Goal: Task Accomplishment & Management: Use online tool/utility

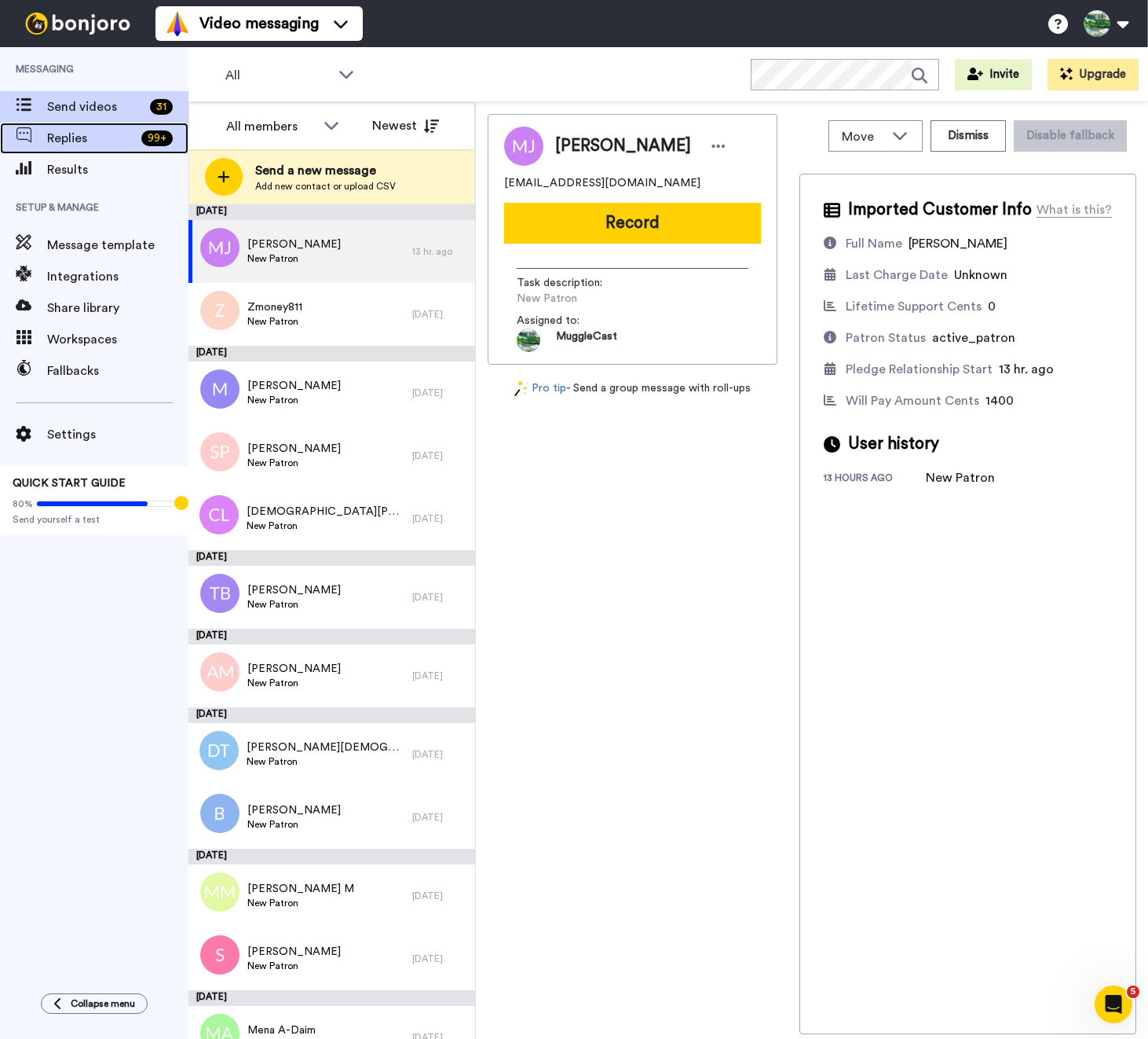
click at [109, 139] on span "Replies" at bounding box center [91, 138] width 88 height 19
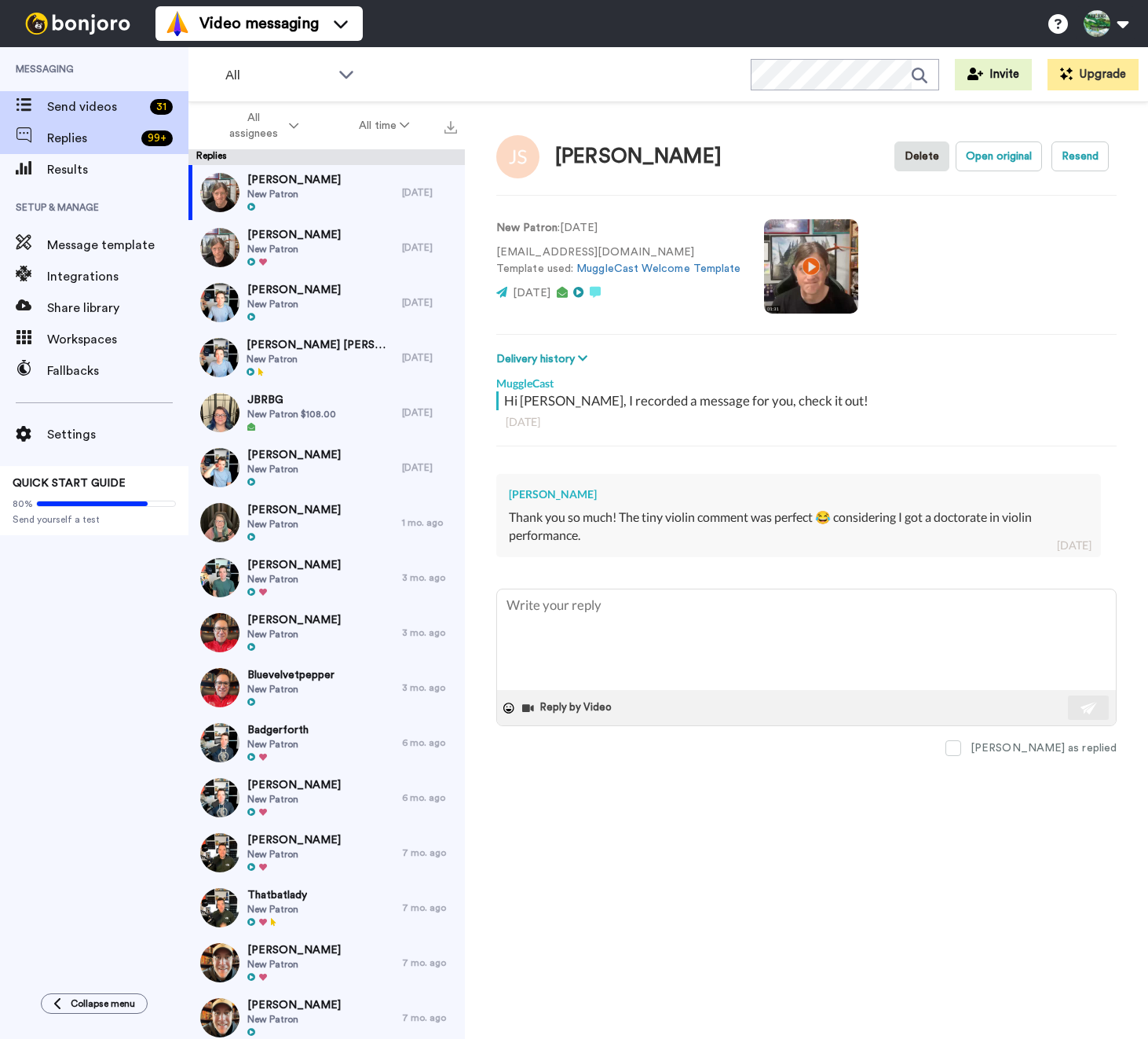
click at [102, 95] on div "Send videos 31" at bounding box center [94, 106] width 189 height 31
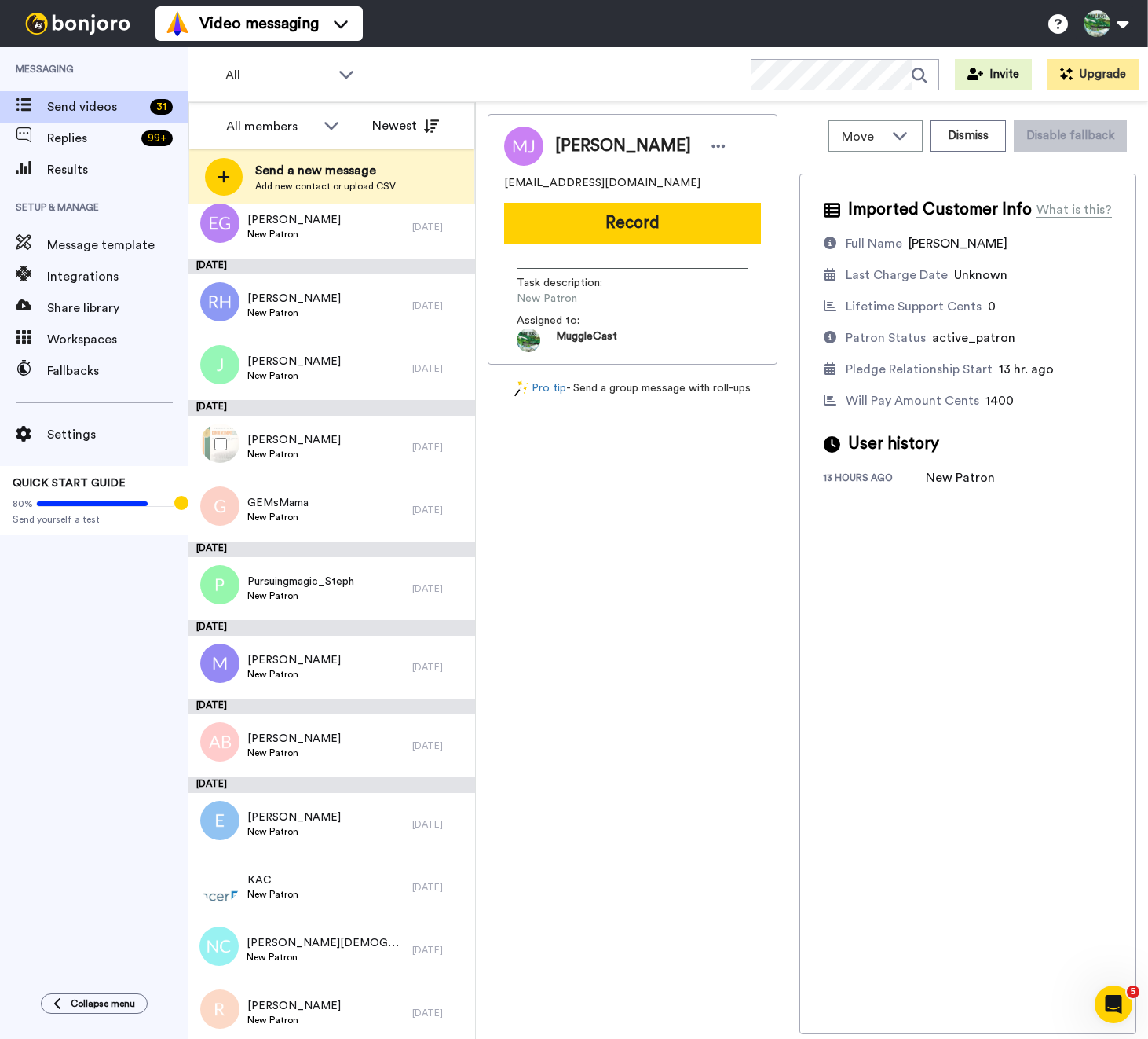
scroll to position [1365, 0]
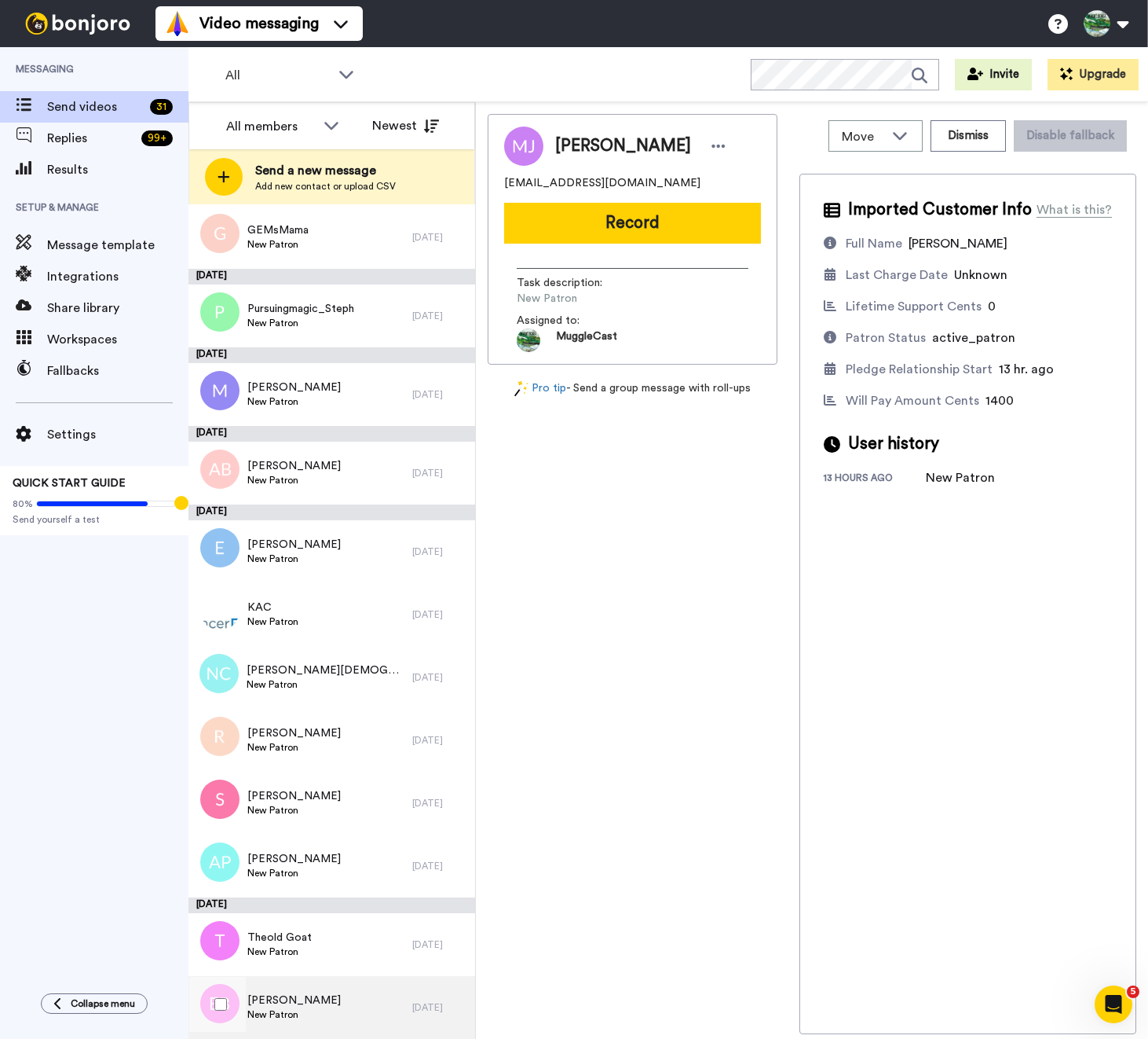
click at [329, 1013] on span "New Patron" at bounding box center [293, 1014] width 93 height 12
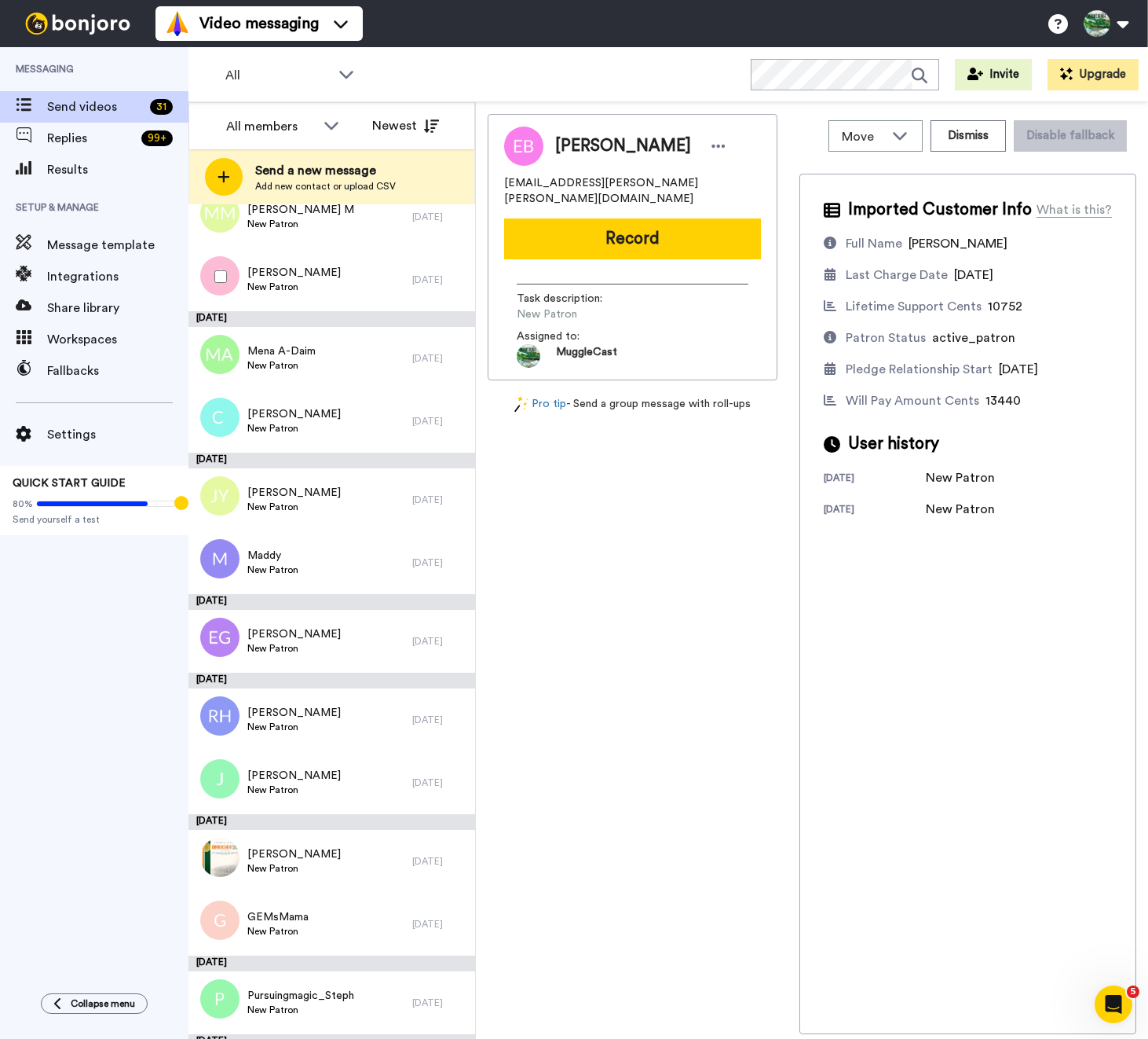
scroll to position [1365, 0]
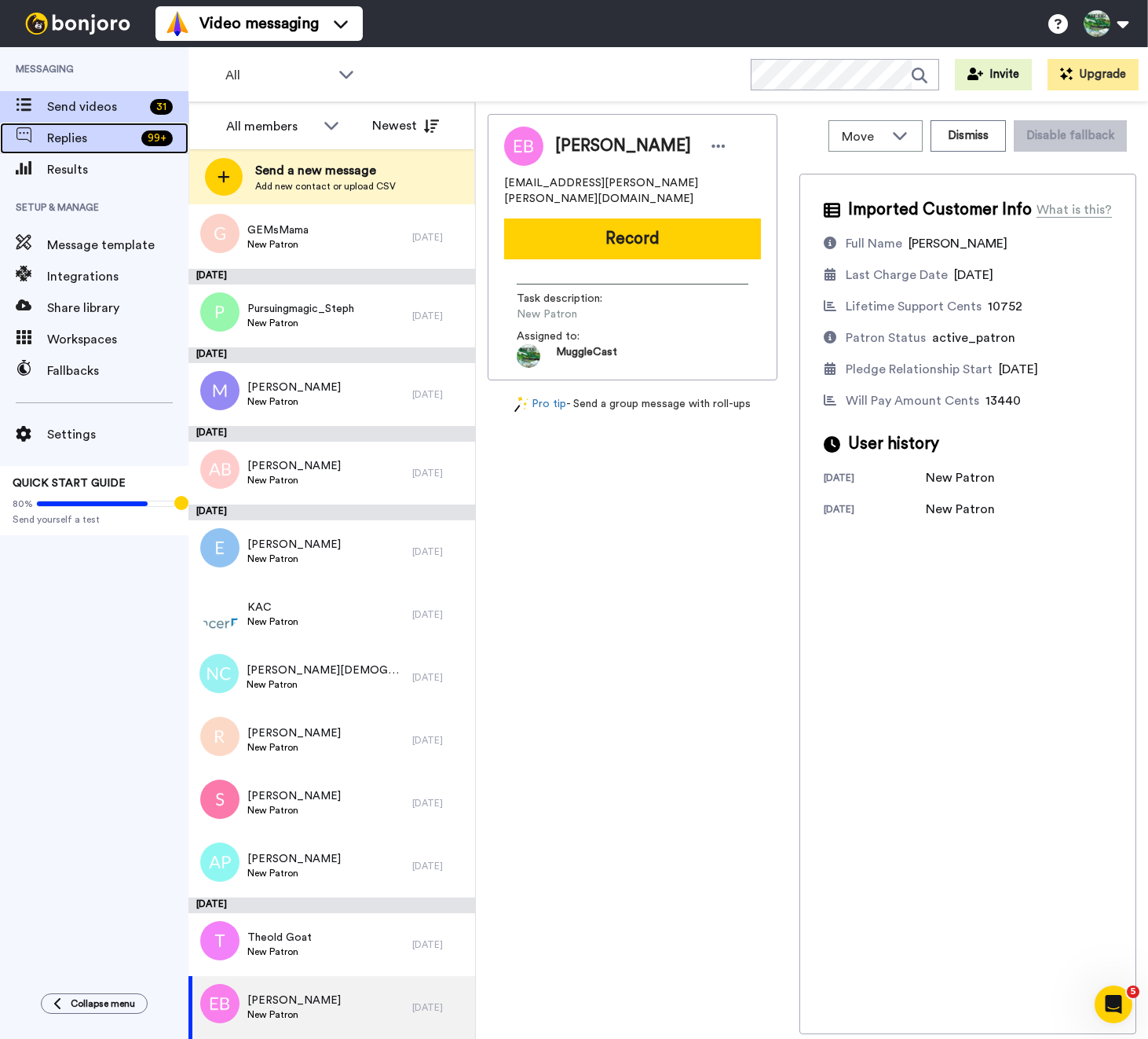
click at [131, 144] on span "Replies" at bounding box center [91, 138] width 88 height 19
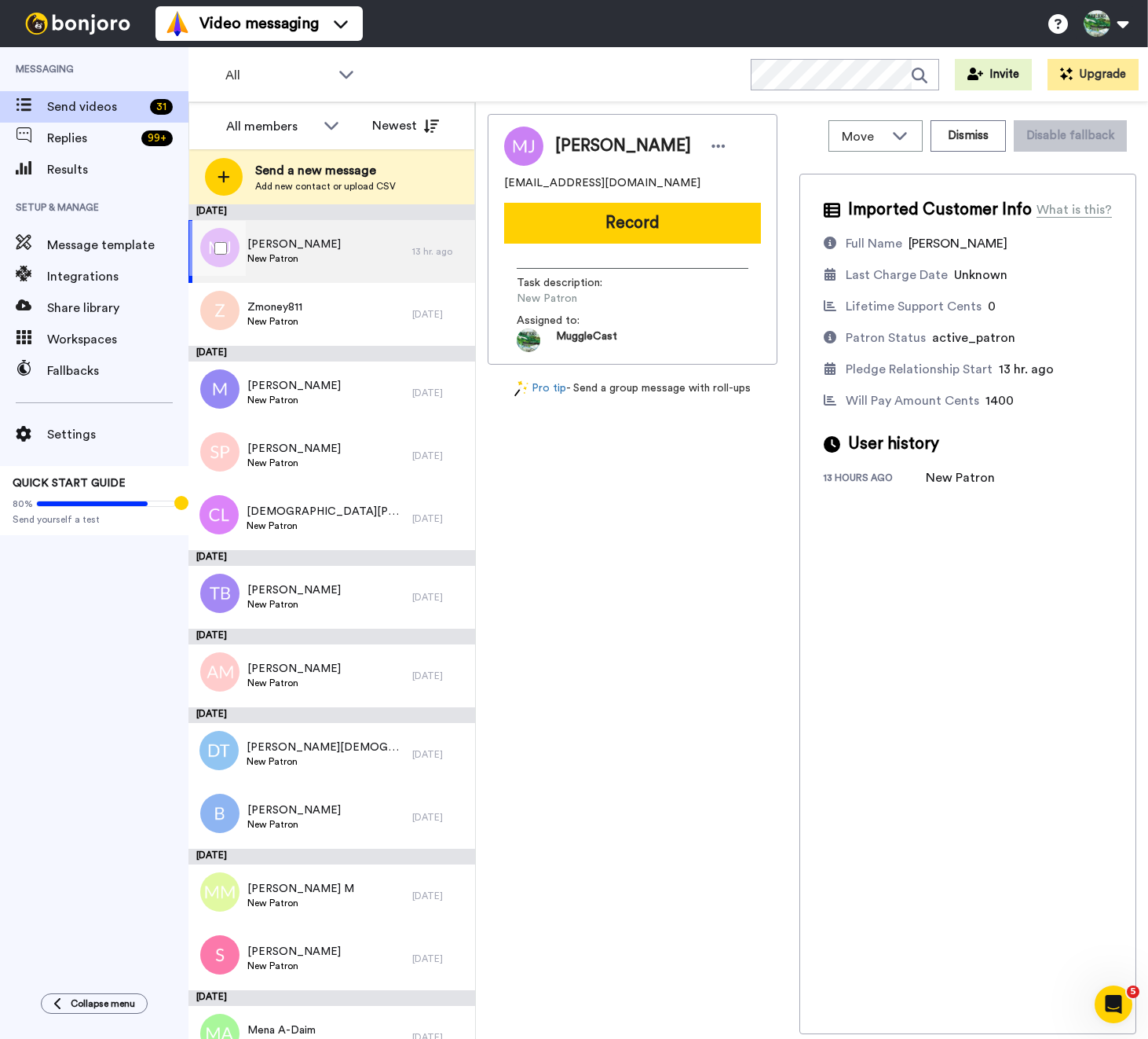
click at [329, 248] on div "Miri Jones New Patron" at bounding box center [301, 251] width 224 height 63
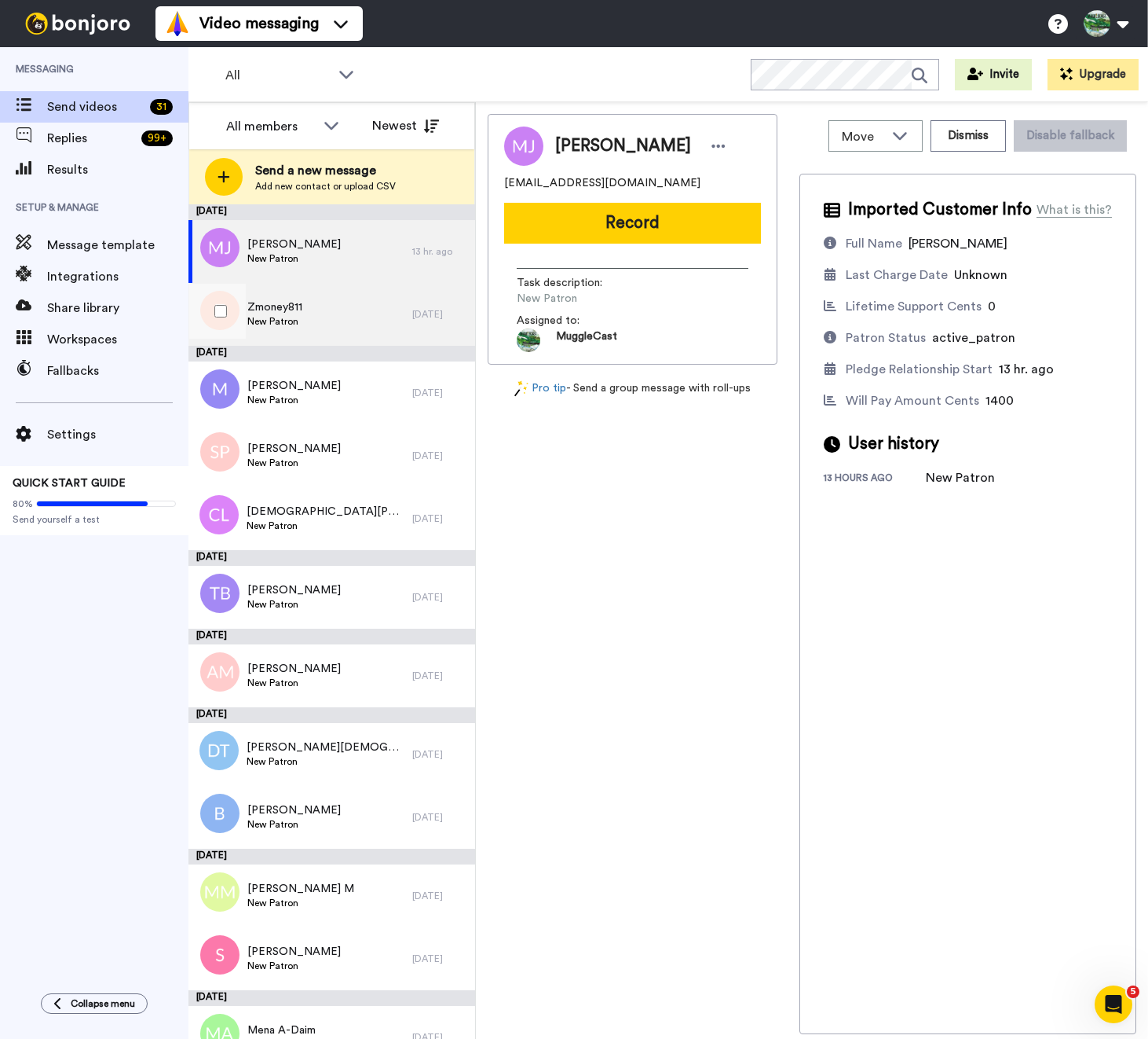
click at [319, 330] on div "Zmoney811 New Patron" at bounding box center [301, 314] width 224 height 63
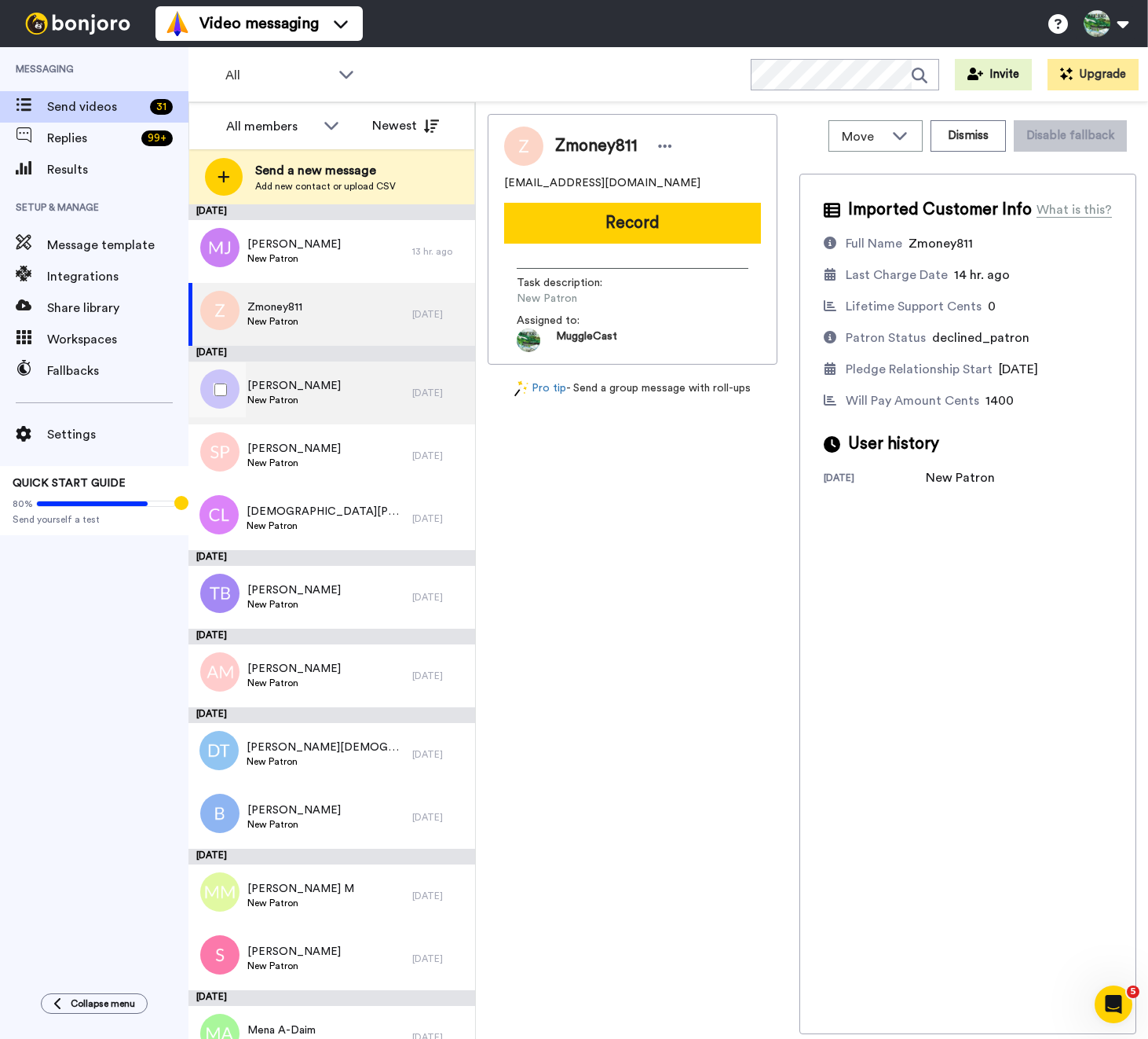
click at [328, 402] on div "[PERSON_NAME] New Patron" at bounding box center [301, 392] width 224 height 63
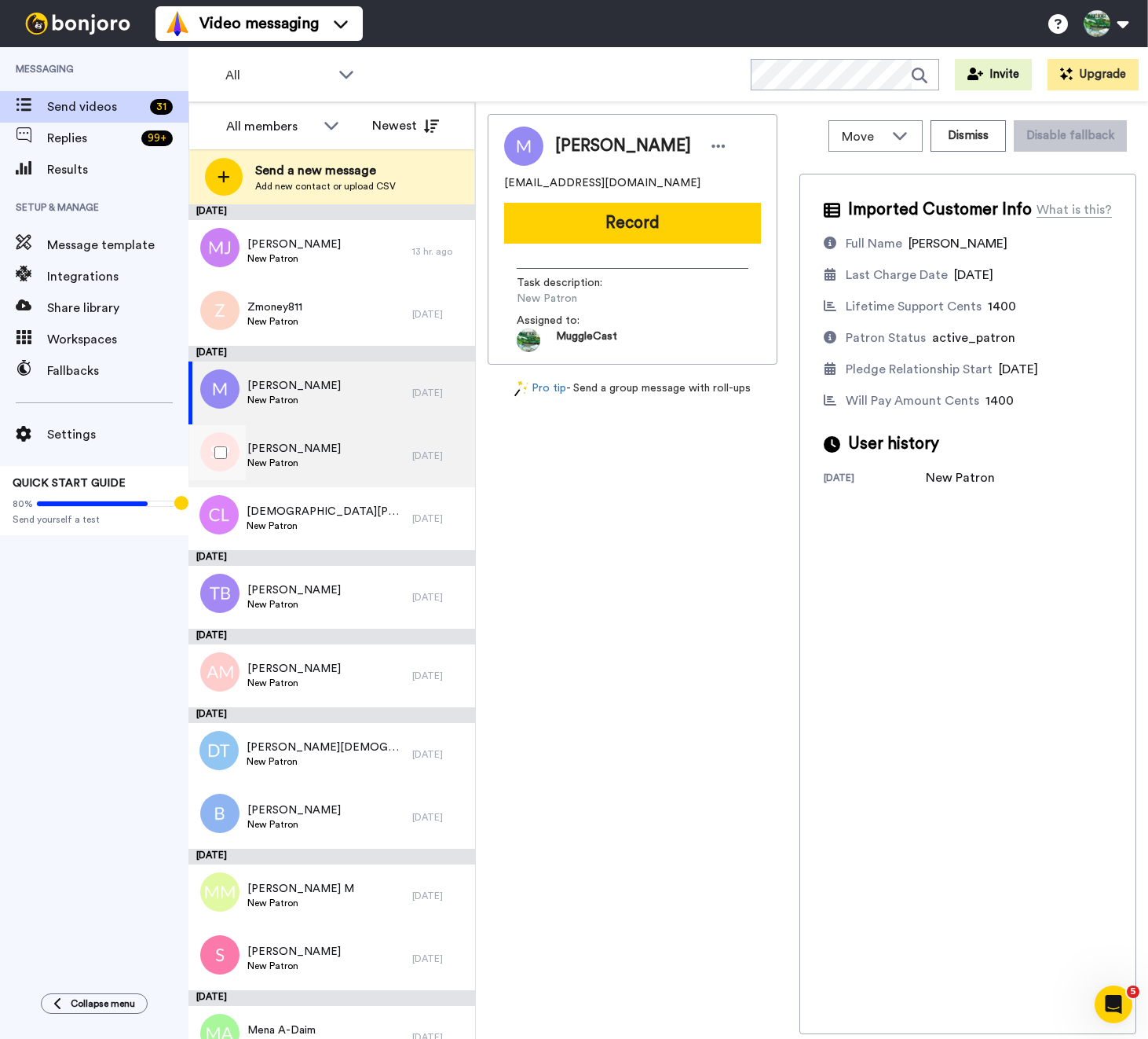
click at [329, 451] on div "[PERSON_NAME] New Patron" at bounding box center [301, 455] width 224 height 63
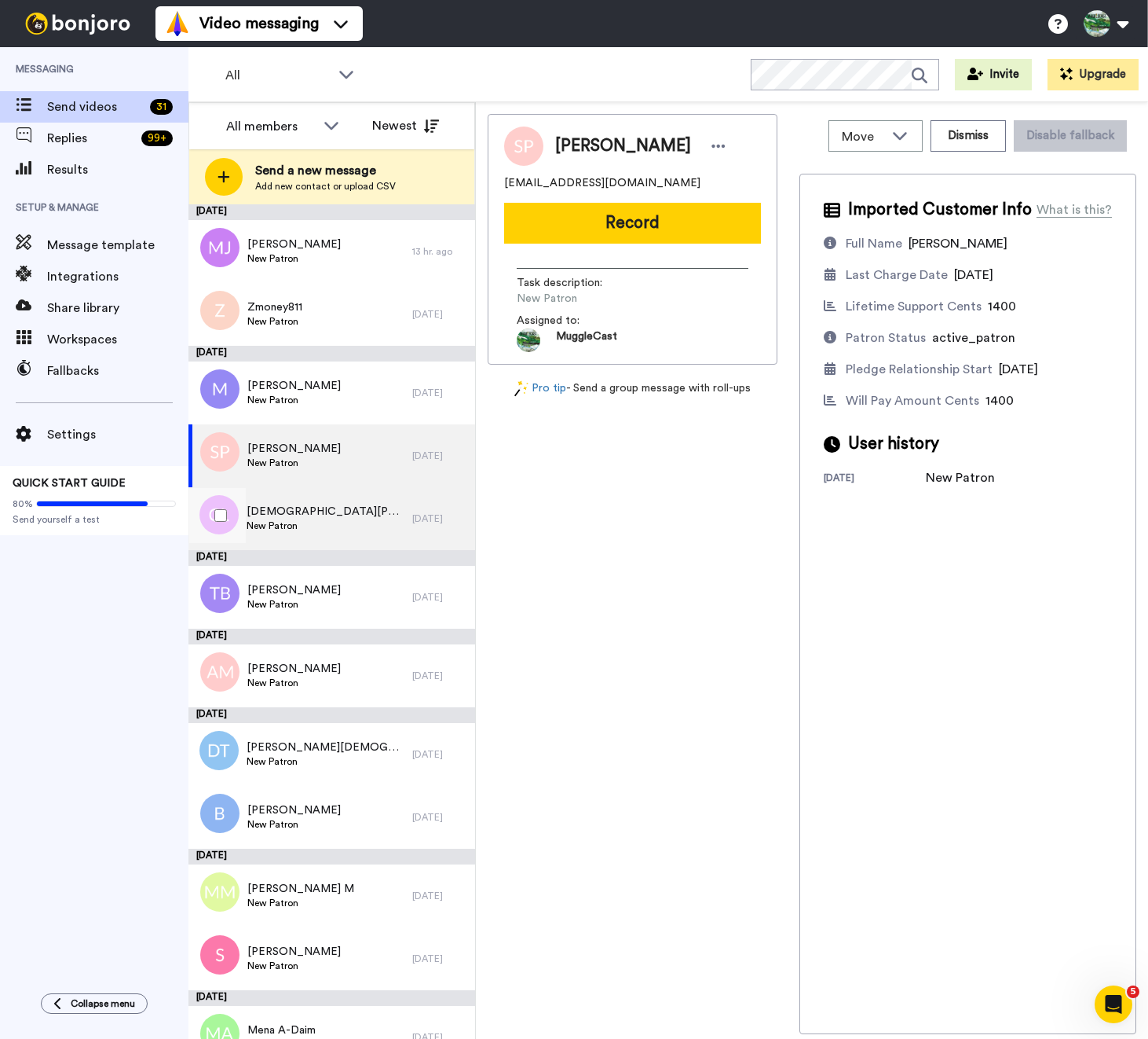
click at [328, 515] on span "[DEMOGRAPHIC_DATA][PERSON_NAME]" at bounding box center [325, 511] width 158 height 16
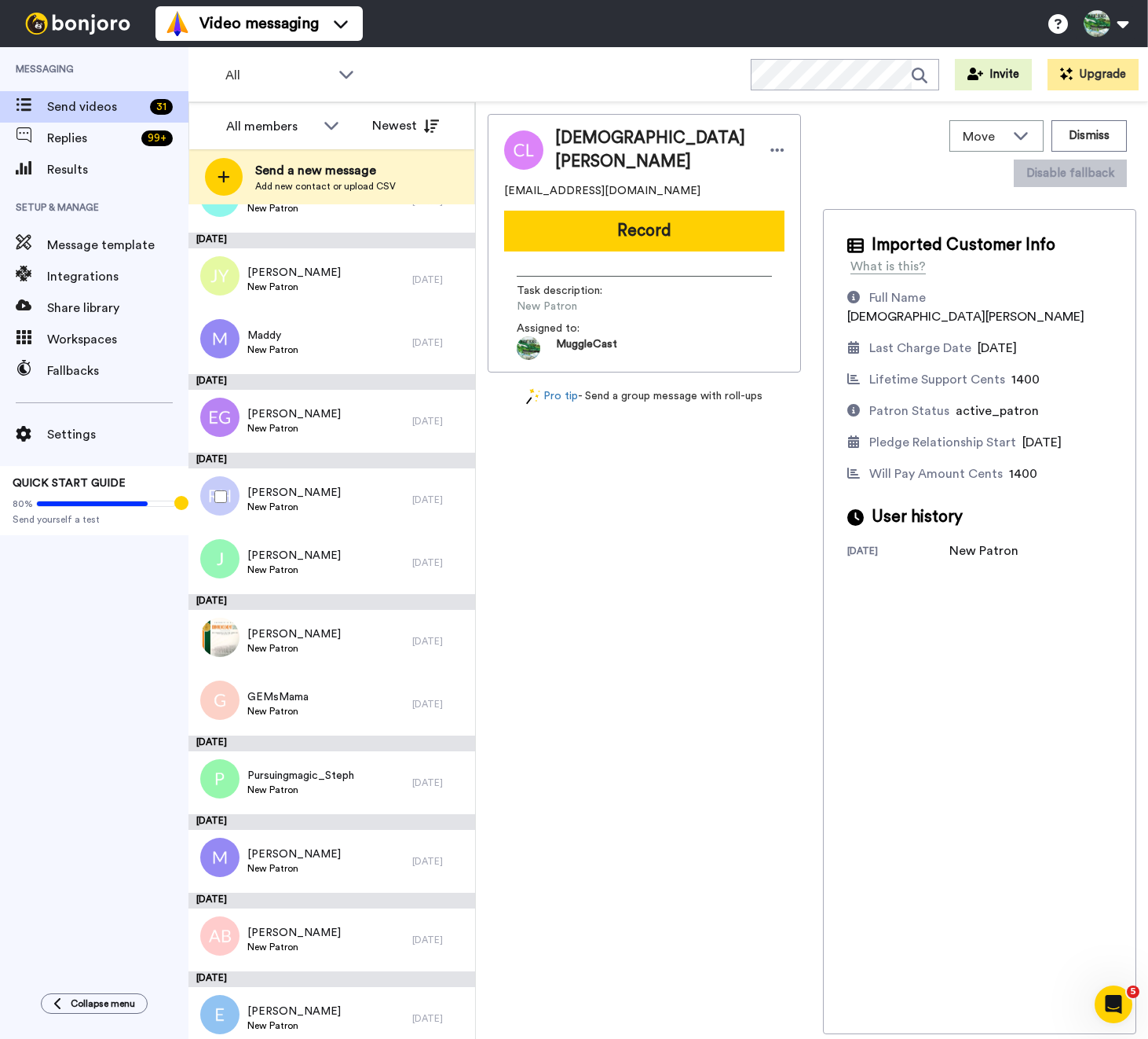
scroll to position [972, 0]
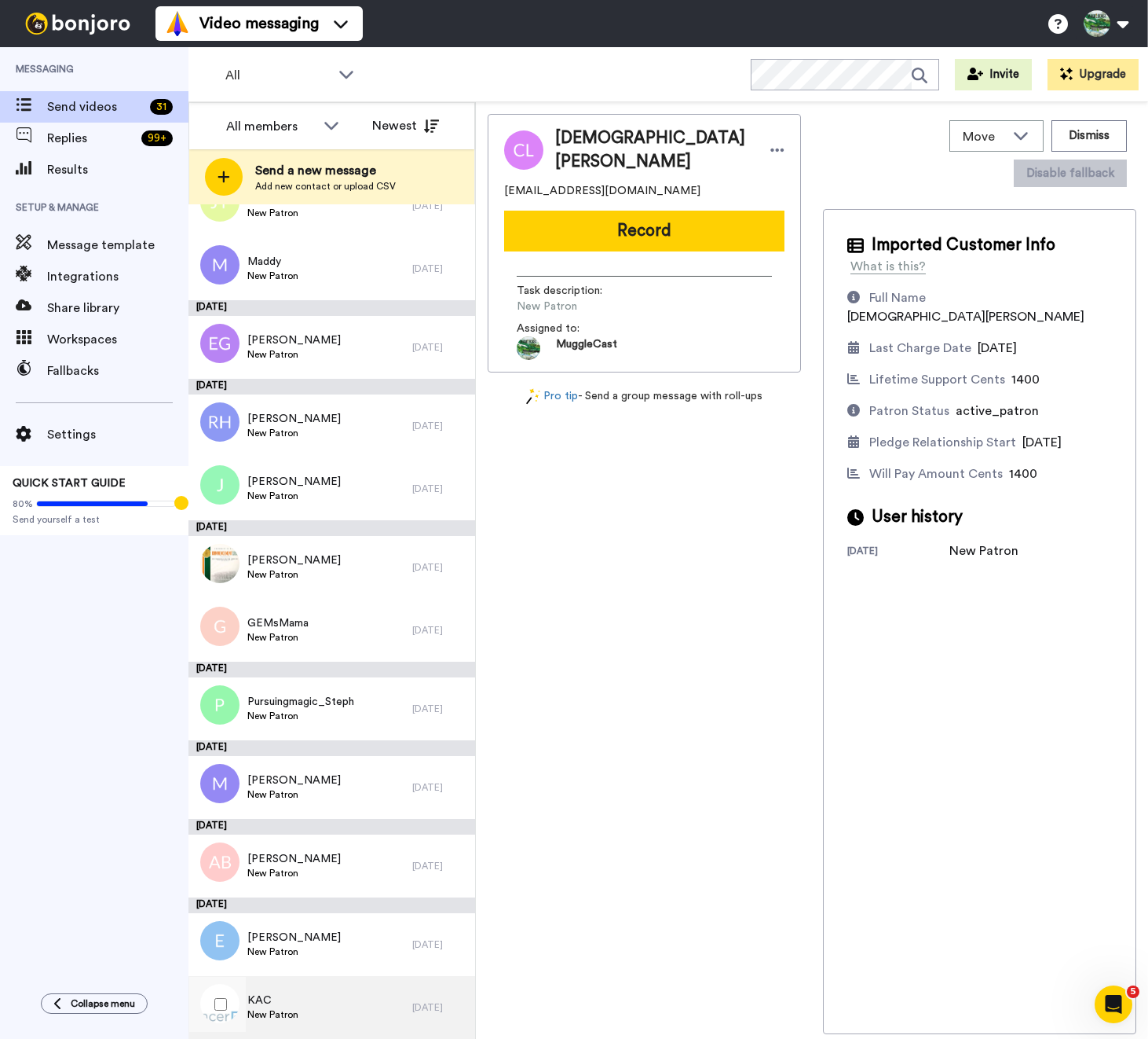
click at [318, 1031] on div "KAC New Patron" at bounding box center [301, 1007] width 224 height 63
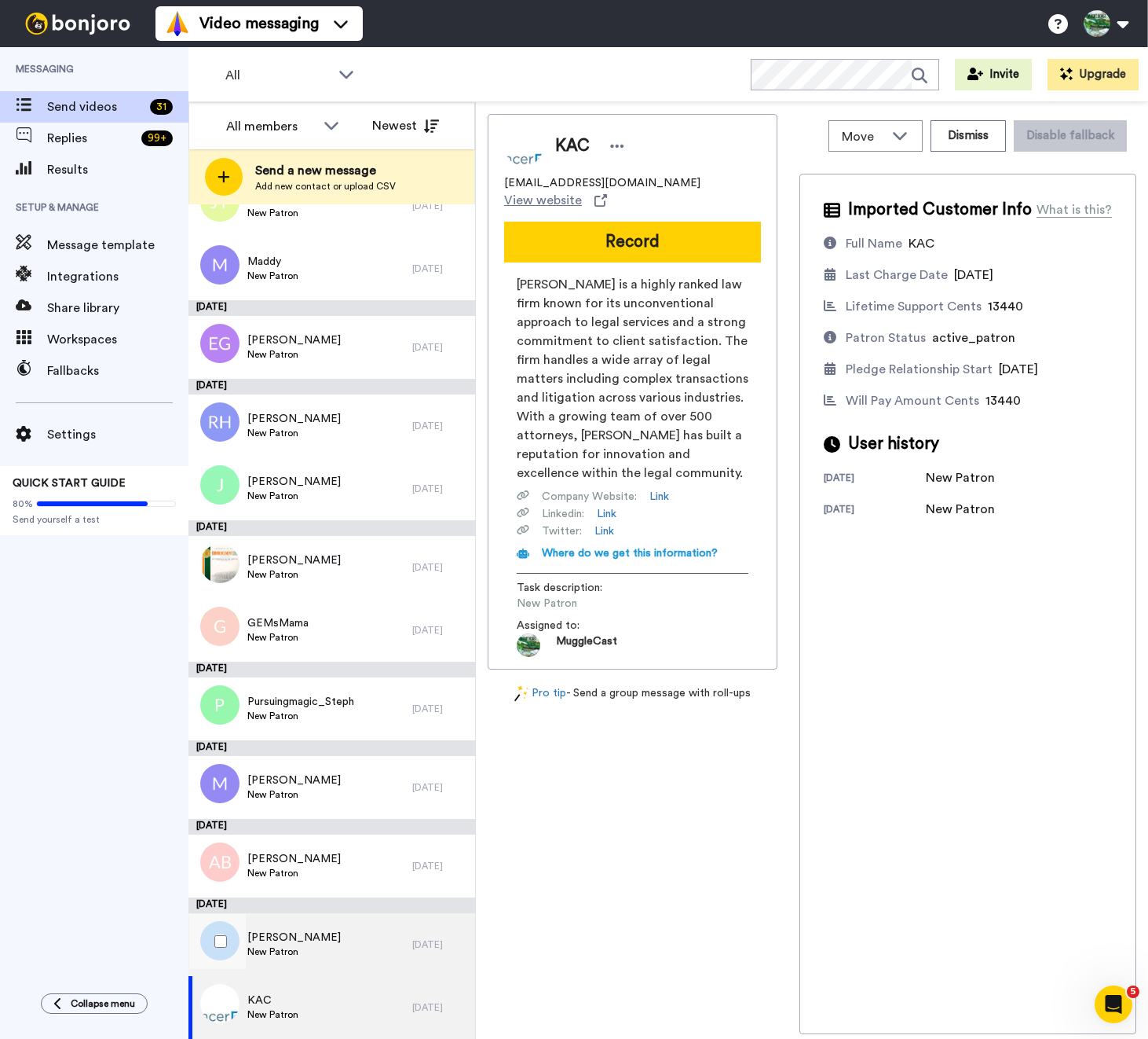
click at [320, 923] on div "Elizabeth New Patron" at bounding box center [301, 944] width 224 height 63
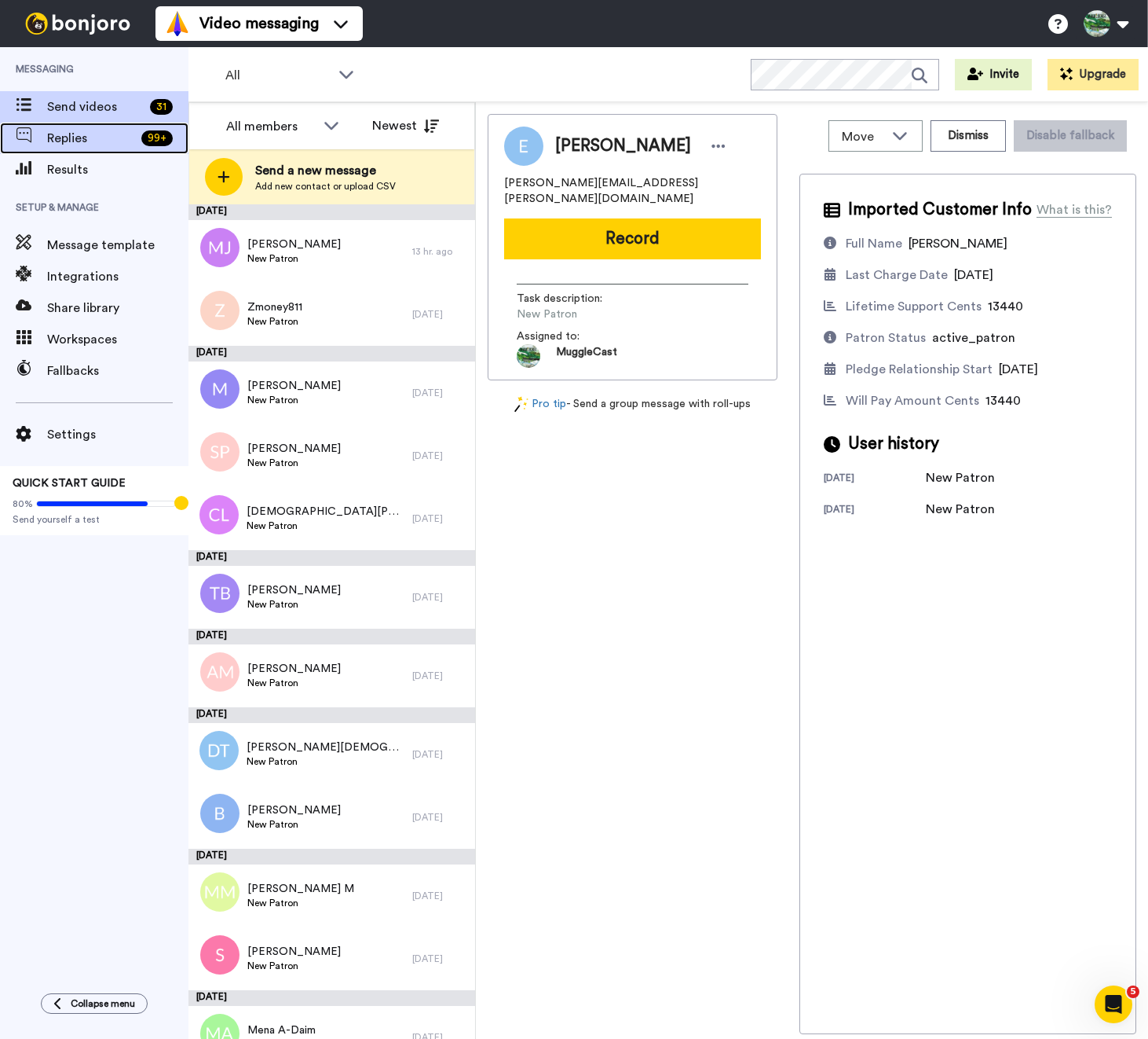
click at [86, 138] on span "Replies" at bounding box center [91, 138] width 88 height 19
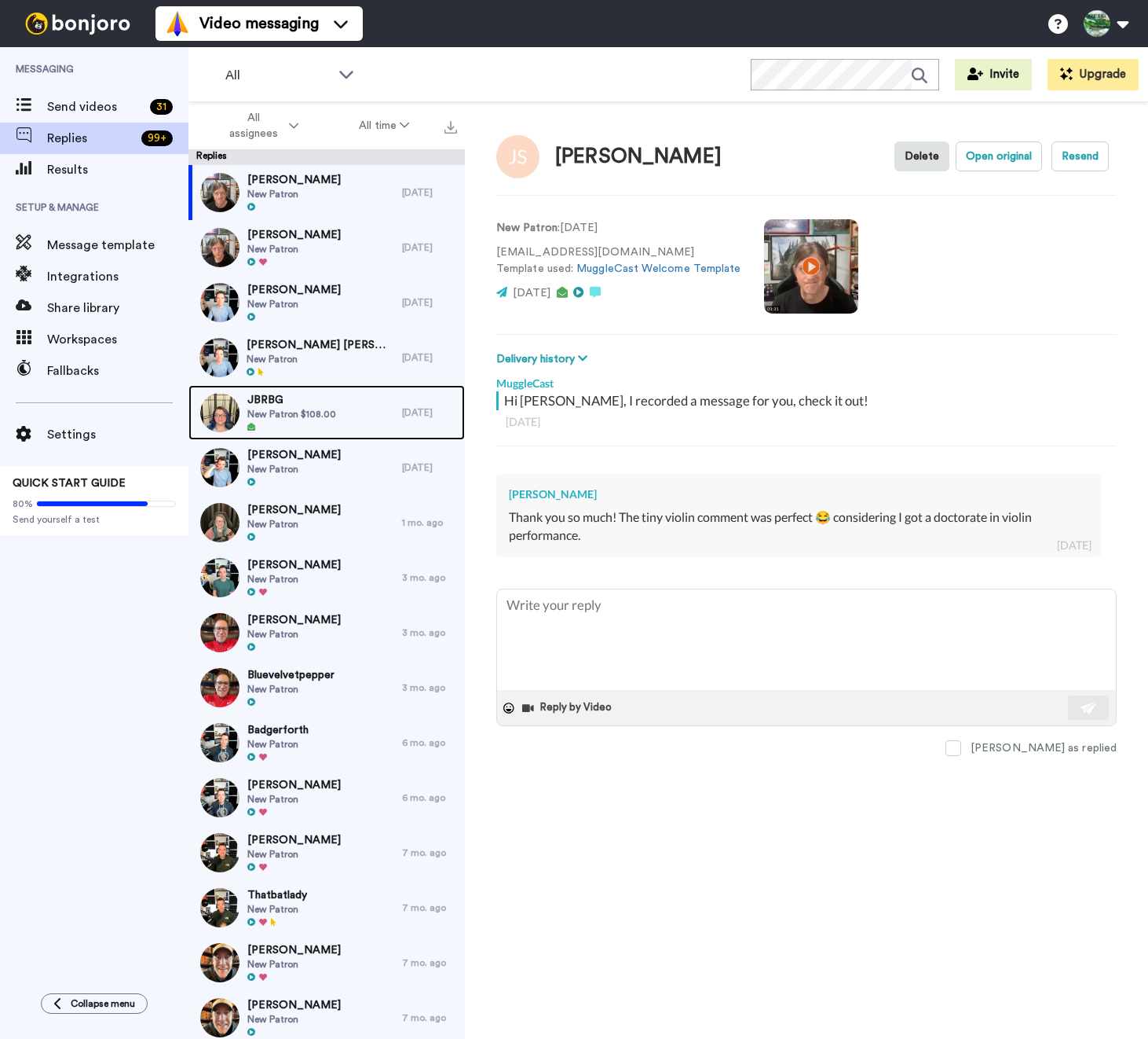
click at [323, 428] on div at bounding box center [292, 427] width 89 height 11
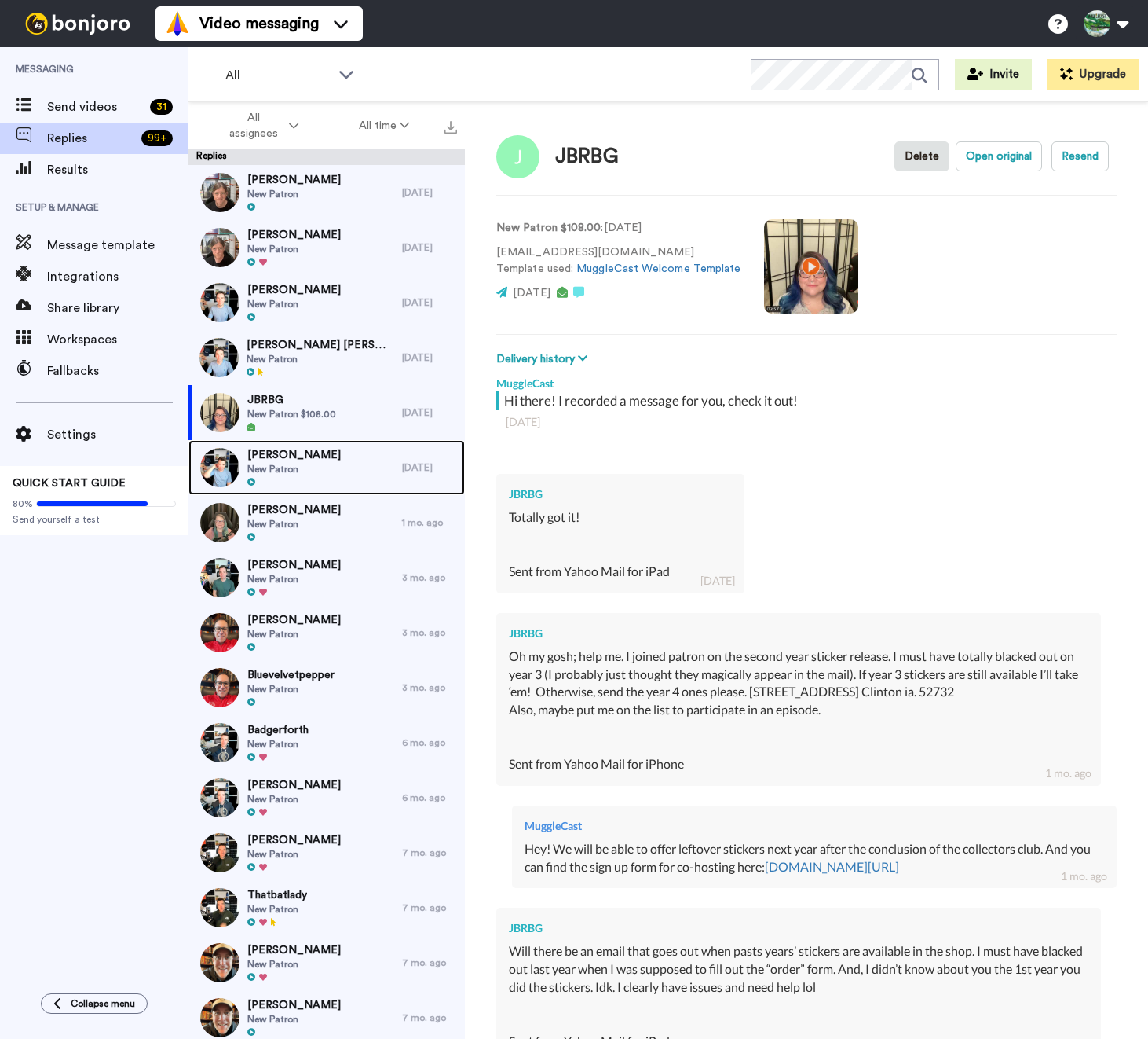
click at [311, 471] on span "New Patron" at bounding box center [293, 469] width 93 height 12
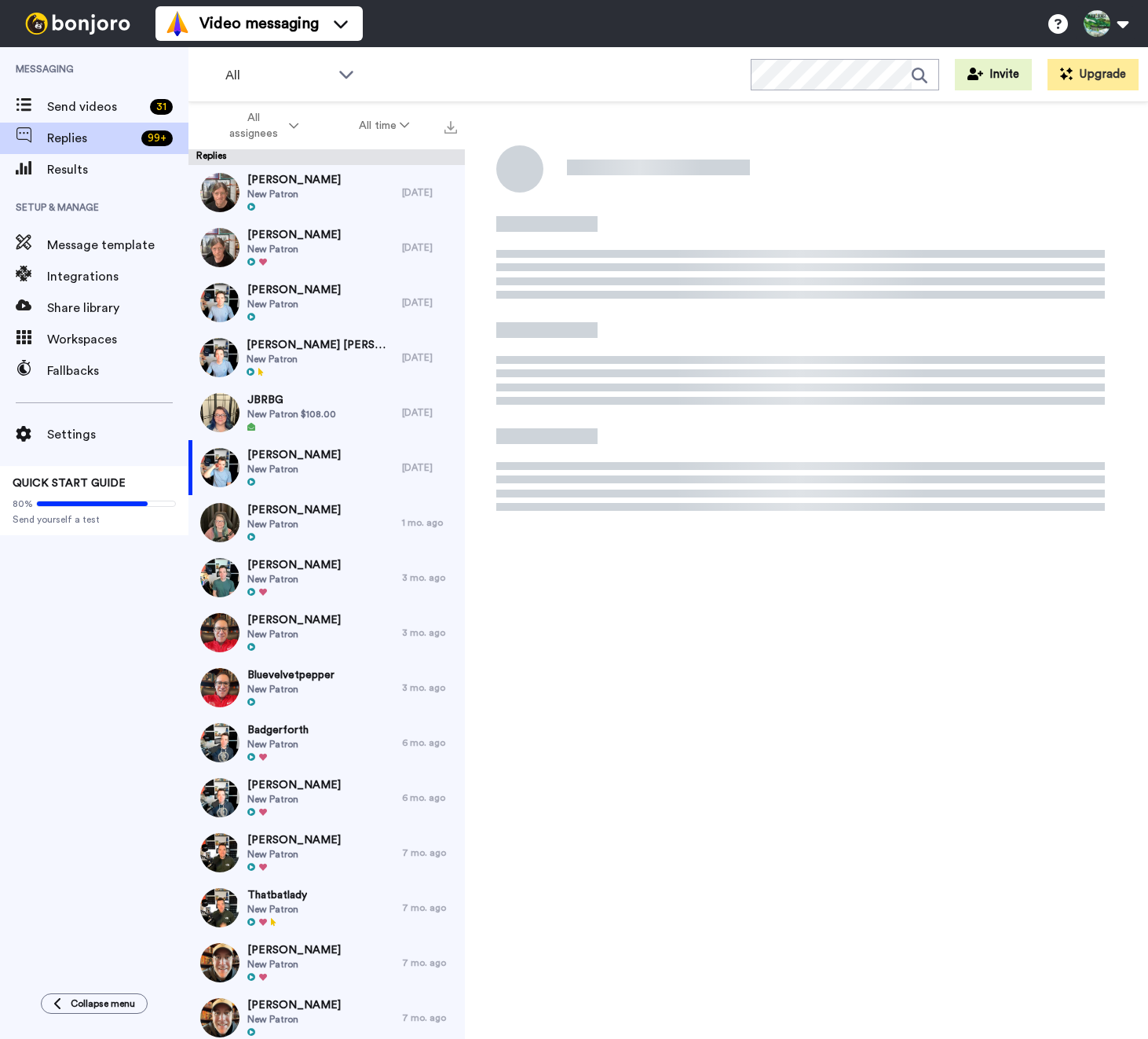
type textarea "x"
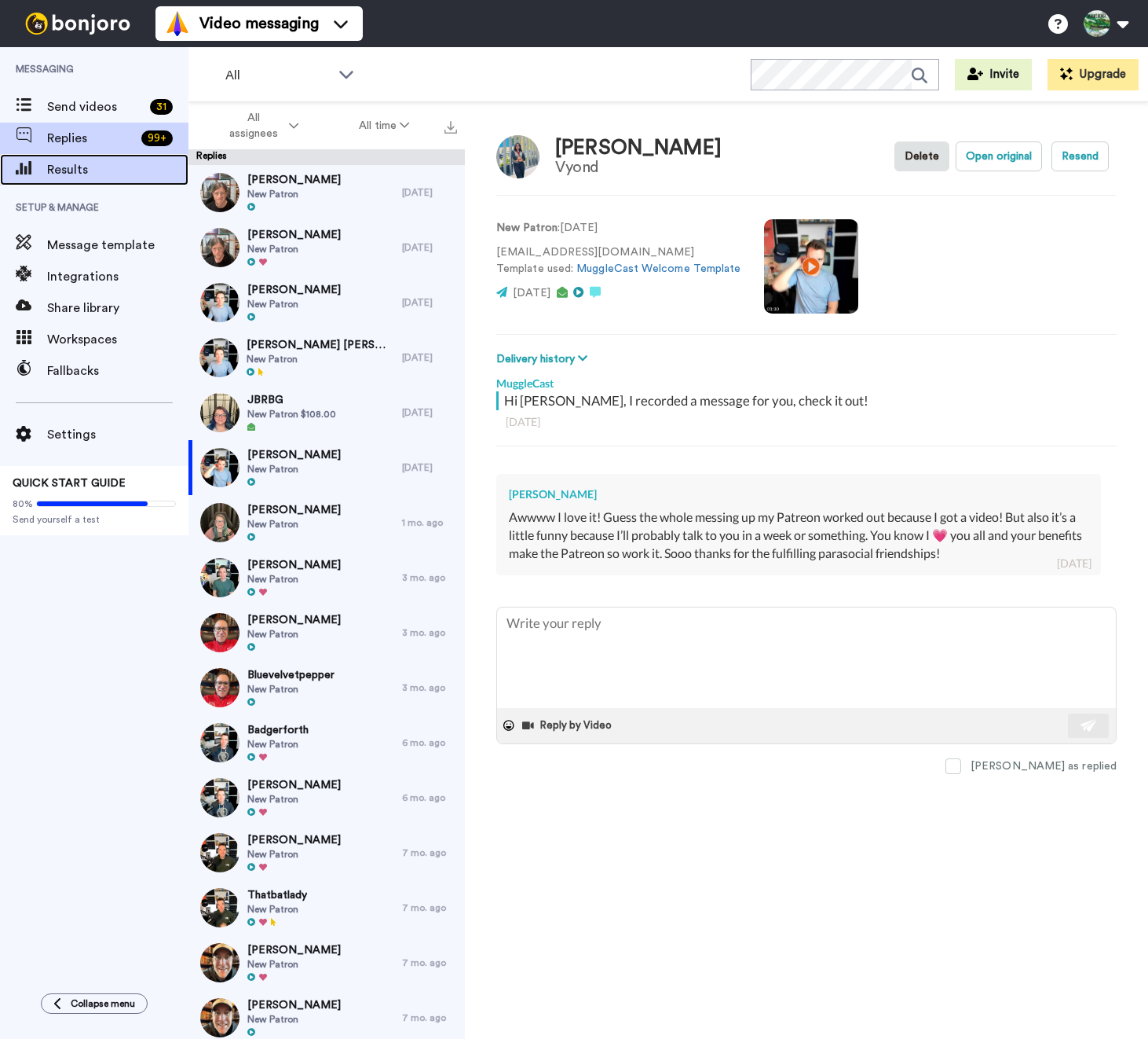
click at [131, 168] on span "Results" at bounding box center [117, 169] width 141 height 19
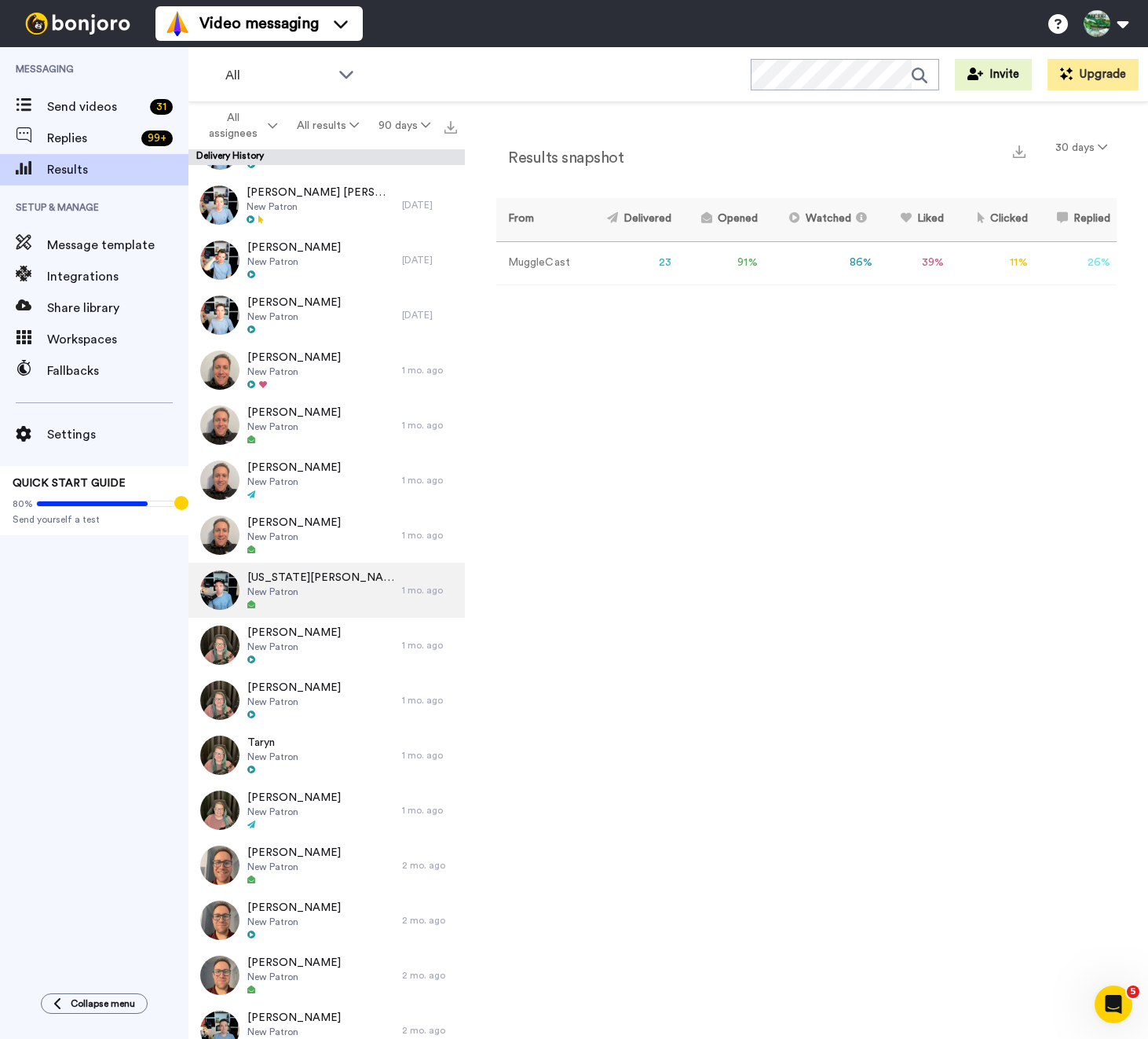
scroll to position [1097, 0]
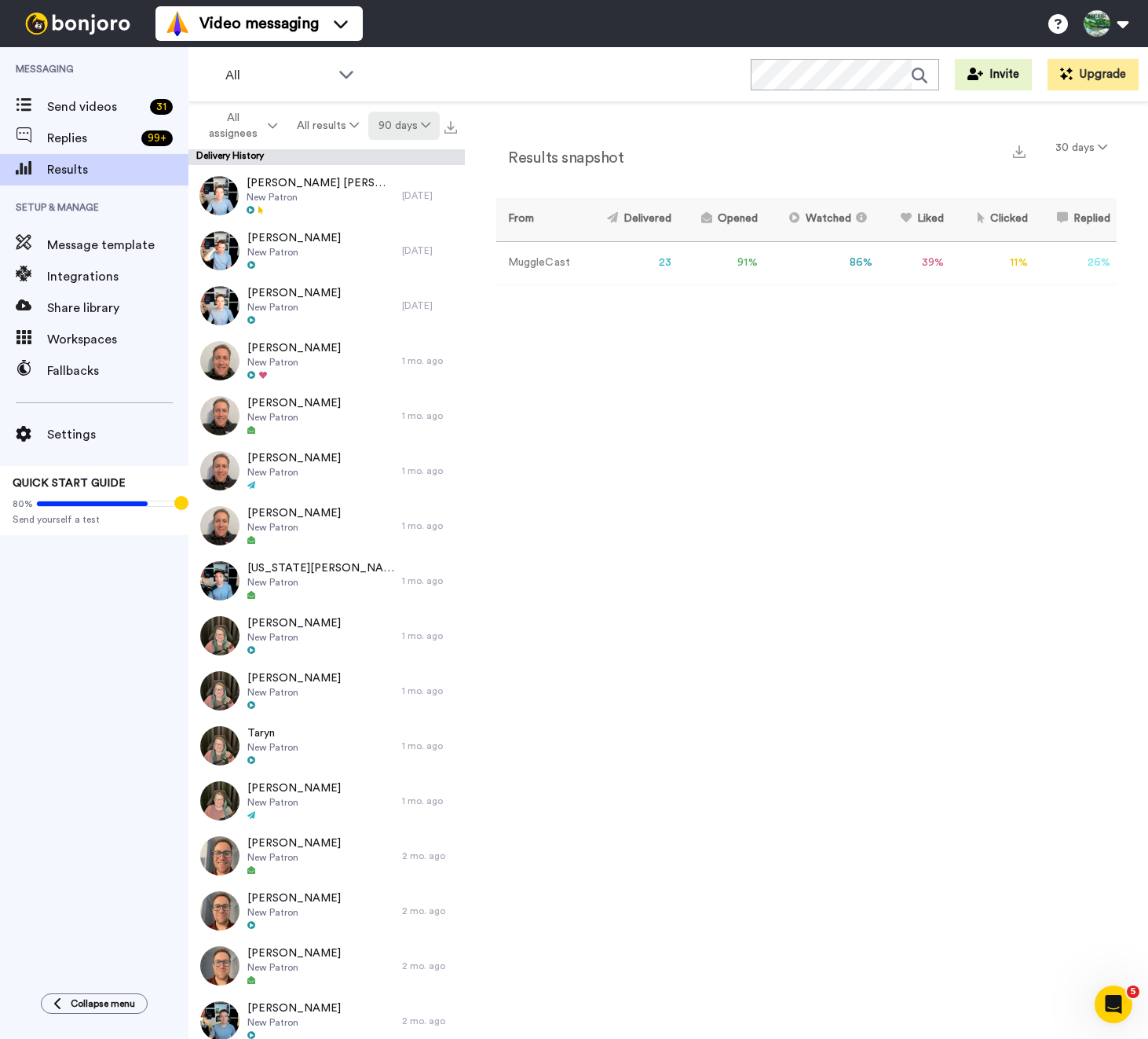
click at [387, 122] on button "90 days" at bounding box center [404, 125] width 71 height 28
click at [400, 254] on li "365 days" at bounding box center [405, 245] width 110 height 28
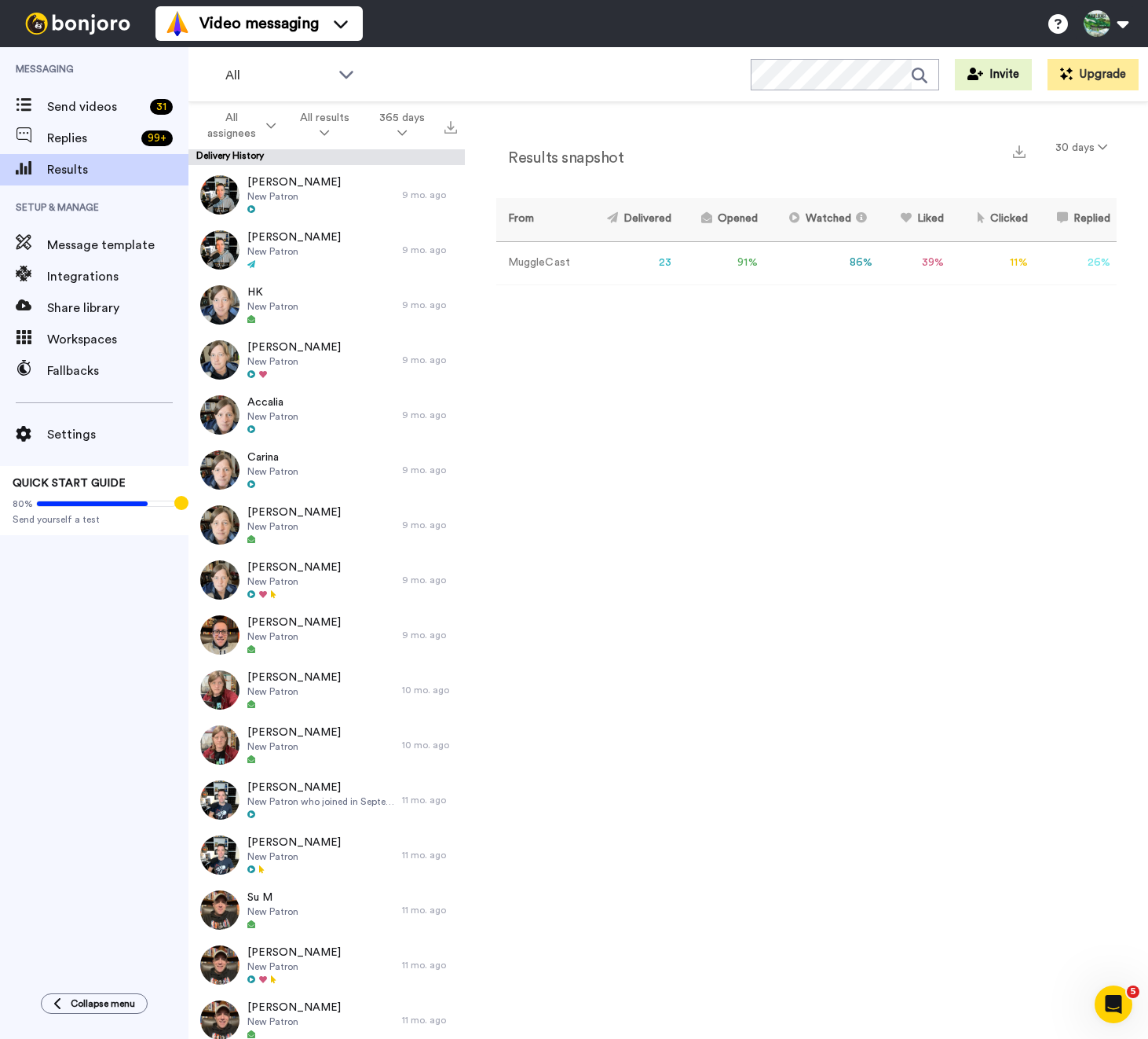
scroll to position [4012, 0]
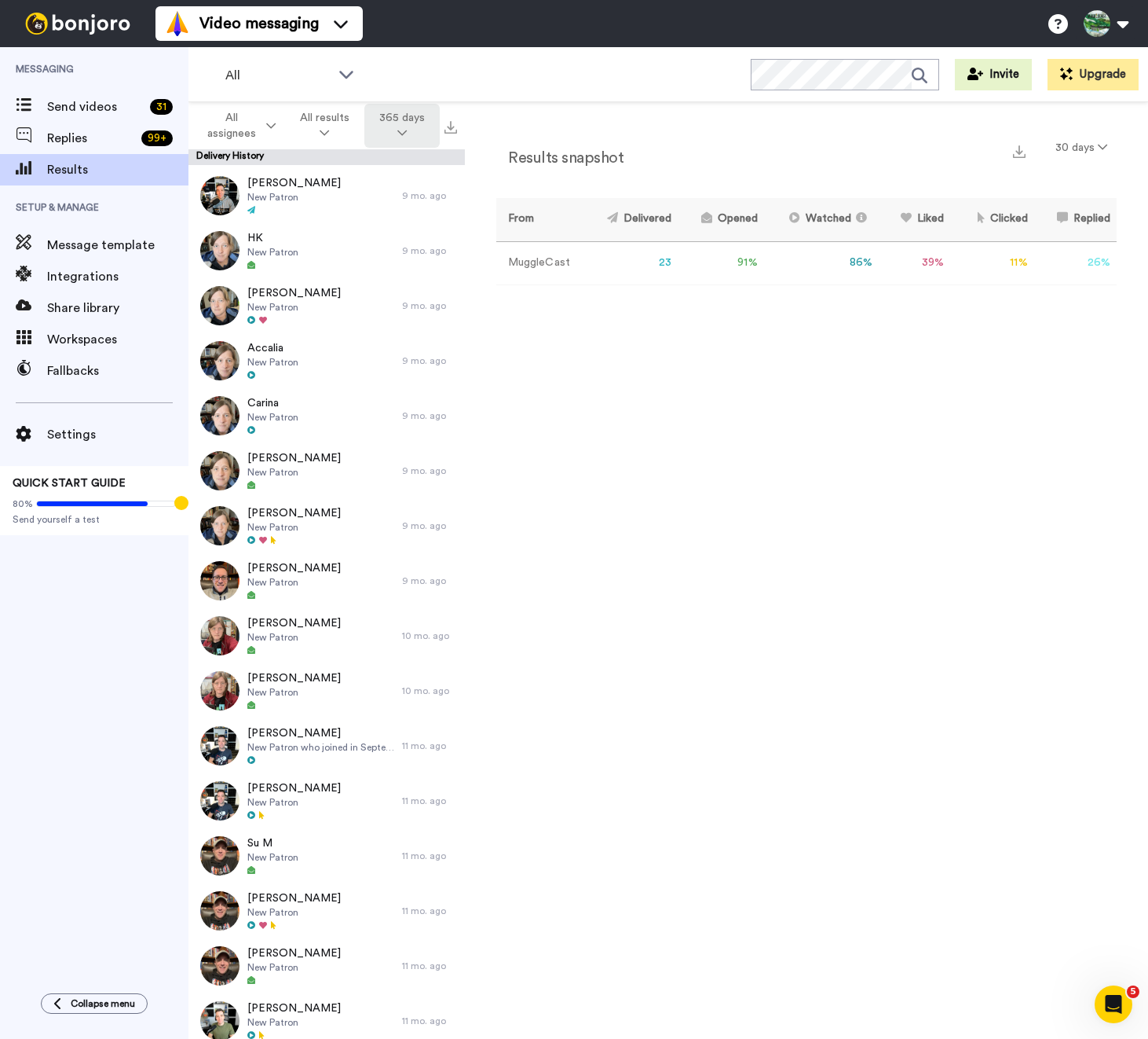
click at [400, 126] on button "365 days" at bounding box center [402, 125] width 76 height 44
click at [389, 367] on span "All time" at bounding box center [381, 363] width 44 height 12
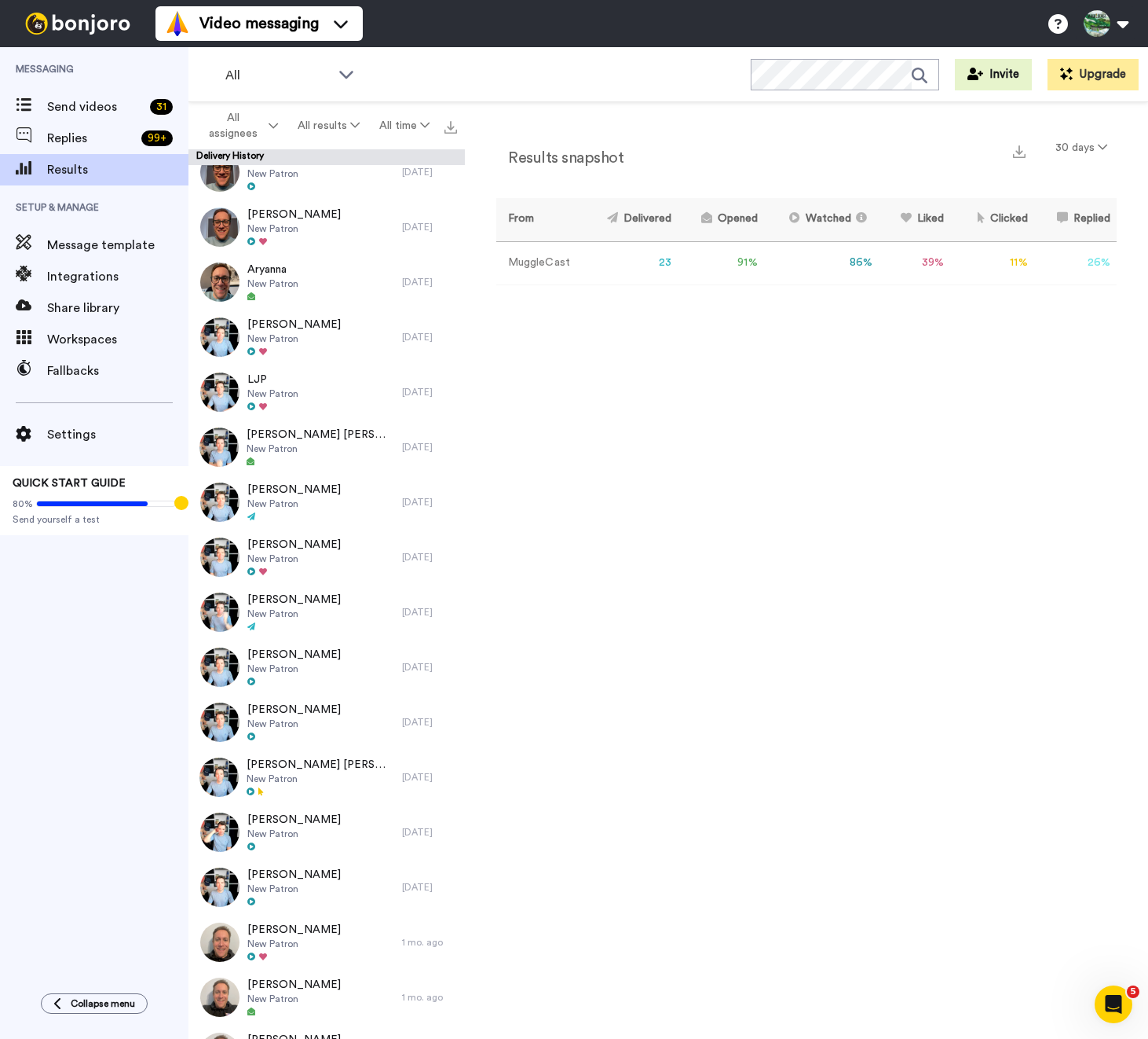
scroll to position [0, 0]
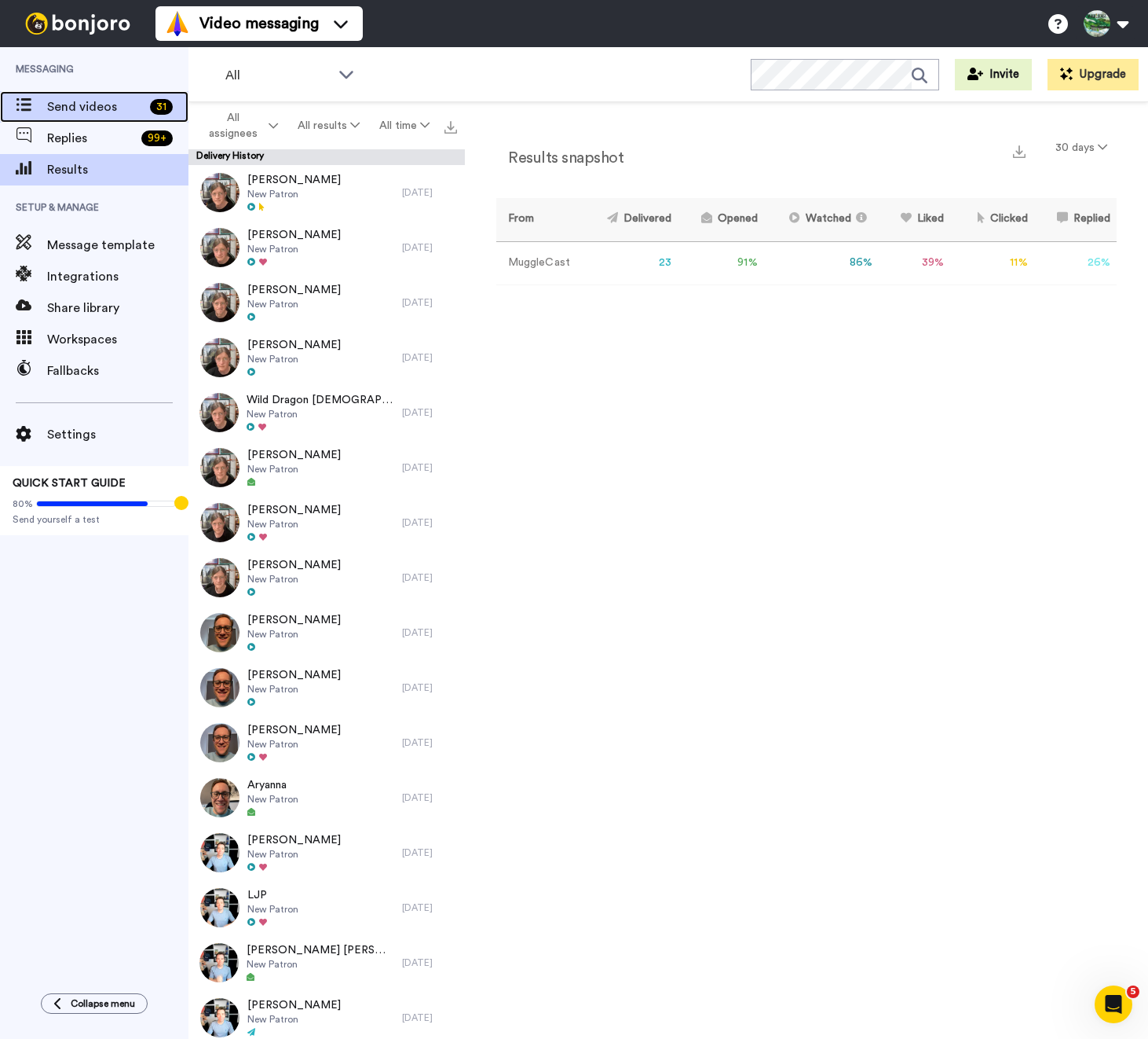
click at [112, 101] on span "Send videos" at bounding box center [95, 107] width 97 height 19
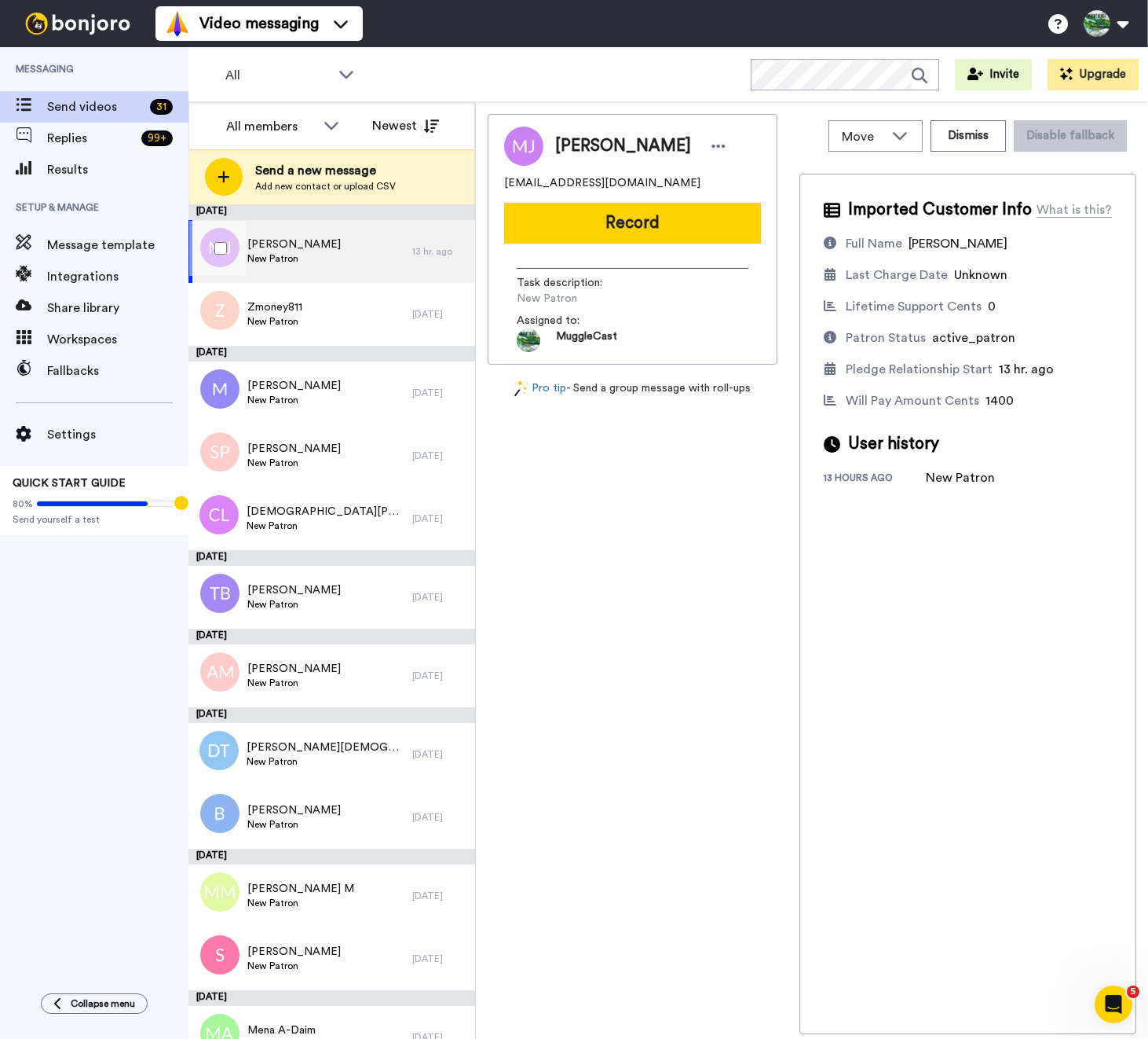
click at [349, 265] on div "[PERSON_NAME] New Patron" at bounding box center [301, 251] width 224 height 63
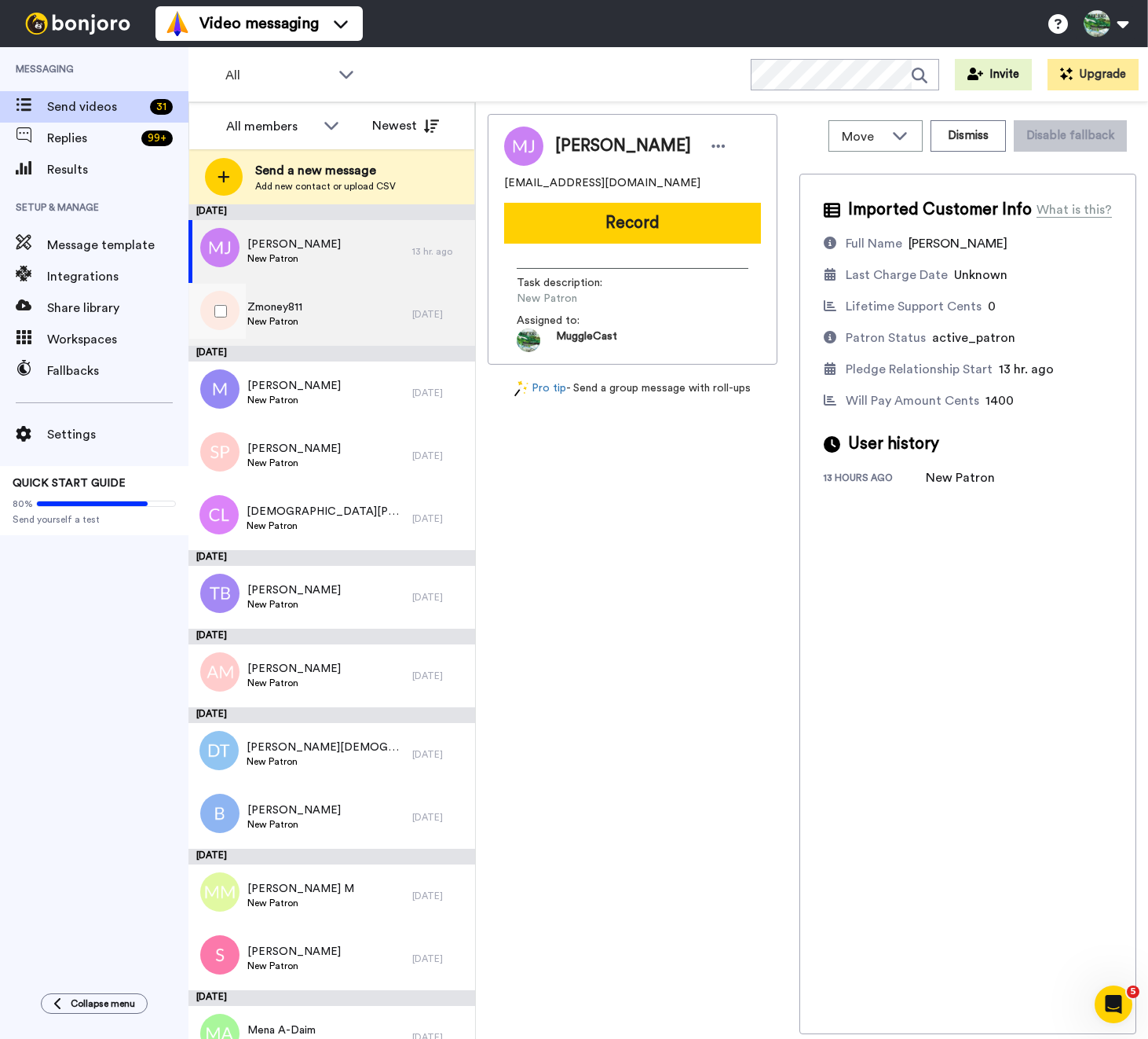
click at [350, 306] on div "Zmoney811 New Patron" at bounding box center [301, 314] width 224 height 63
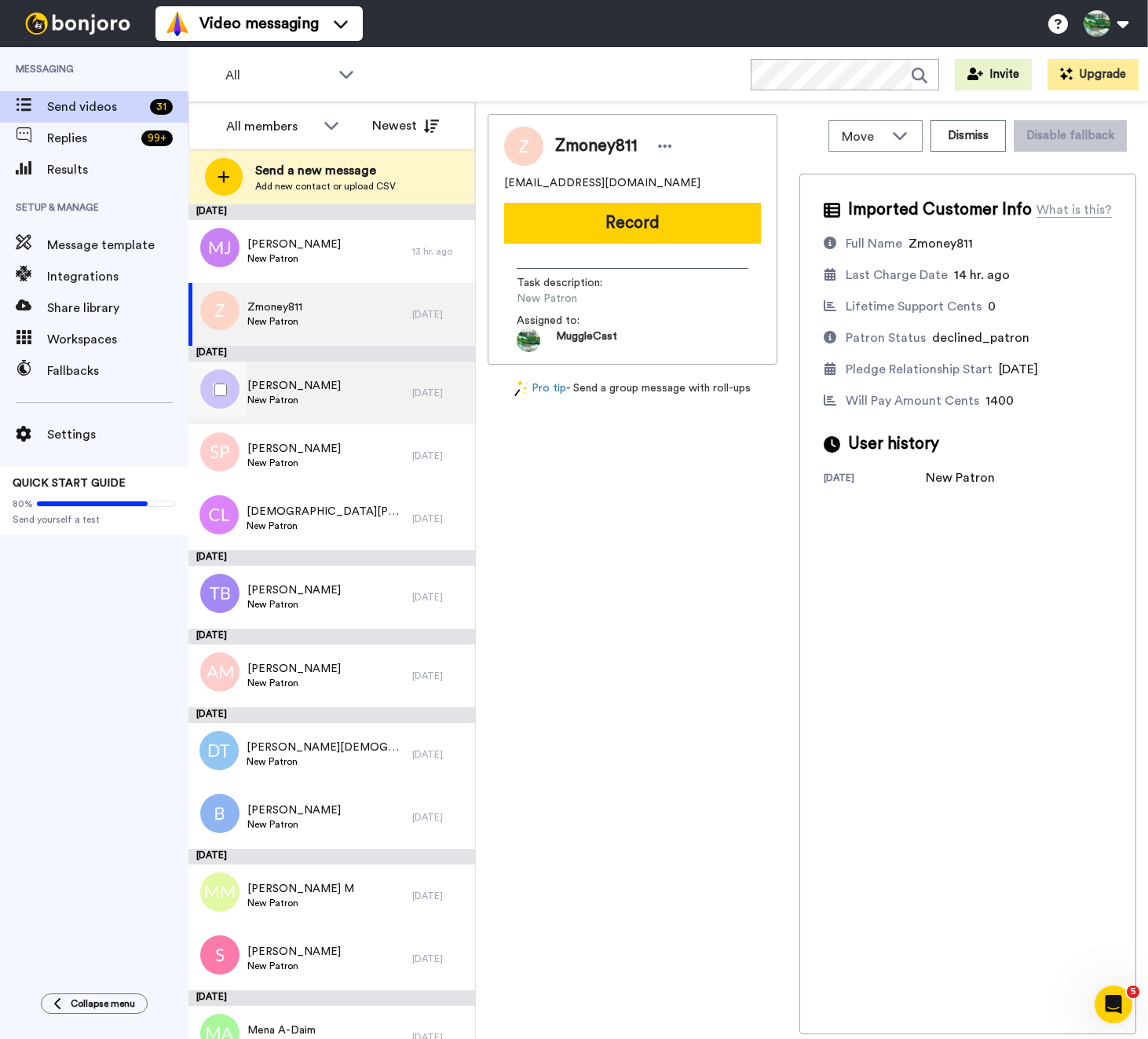
click at [353, 393] on div "[PERSON_NAME] New Patron" at bounding box center [301, 392] width 224 height 63
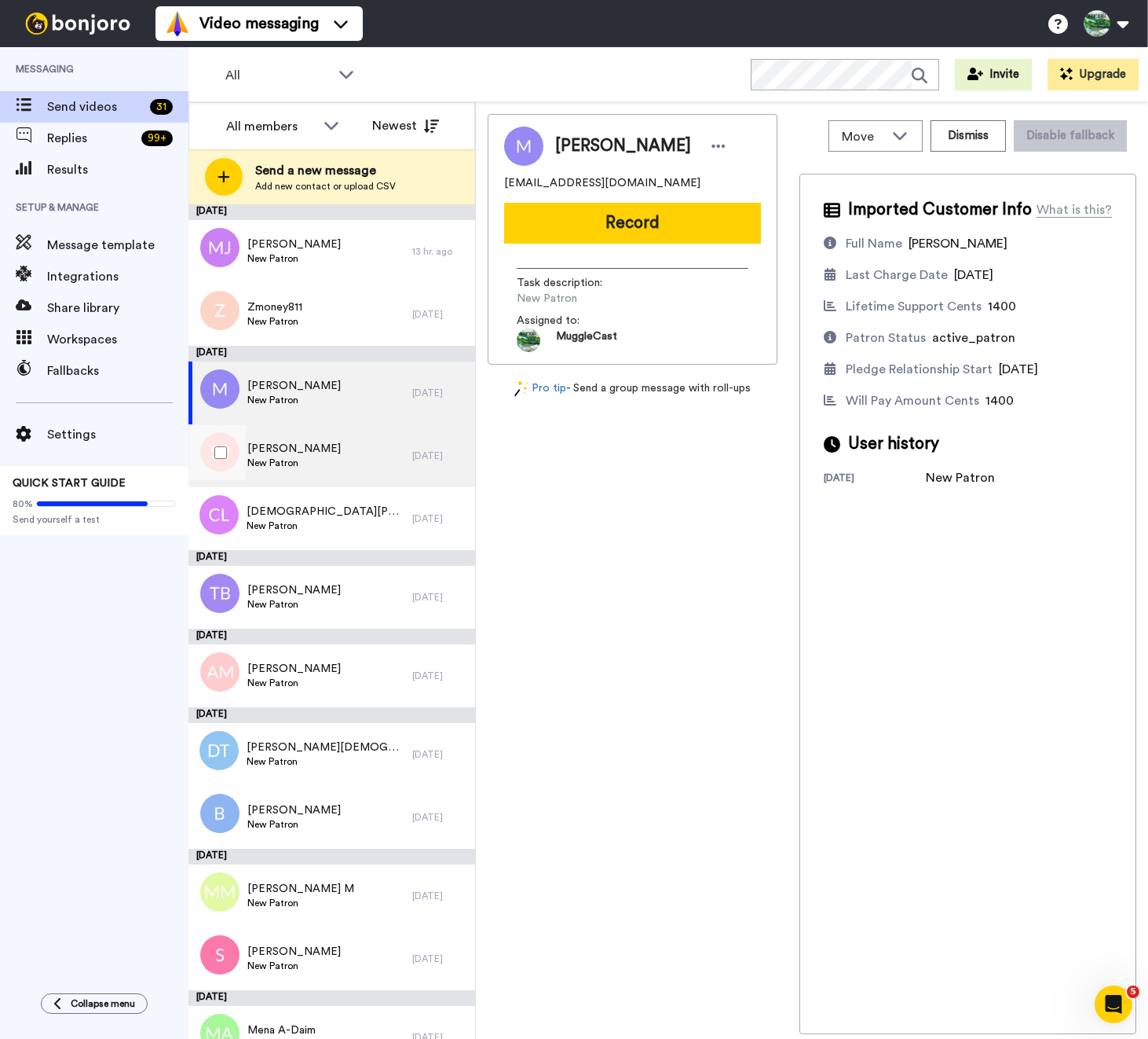
click at [357, 444] on div "[PERSON_NAME] New Patron" at bounding box center [301, 455] width 224 height 63
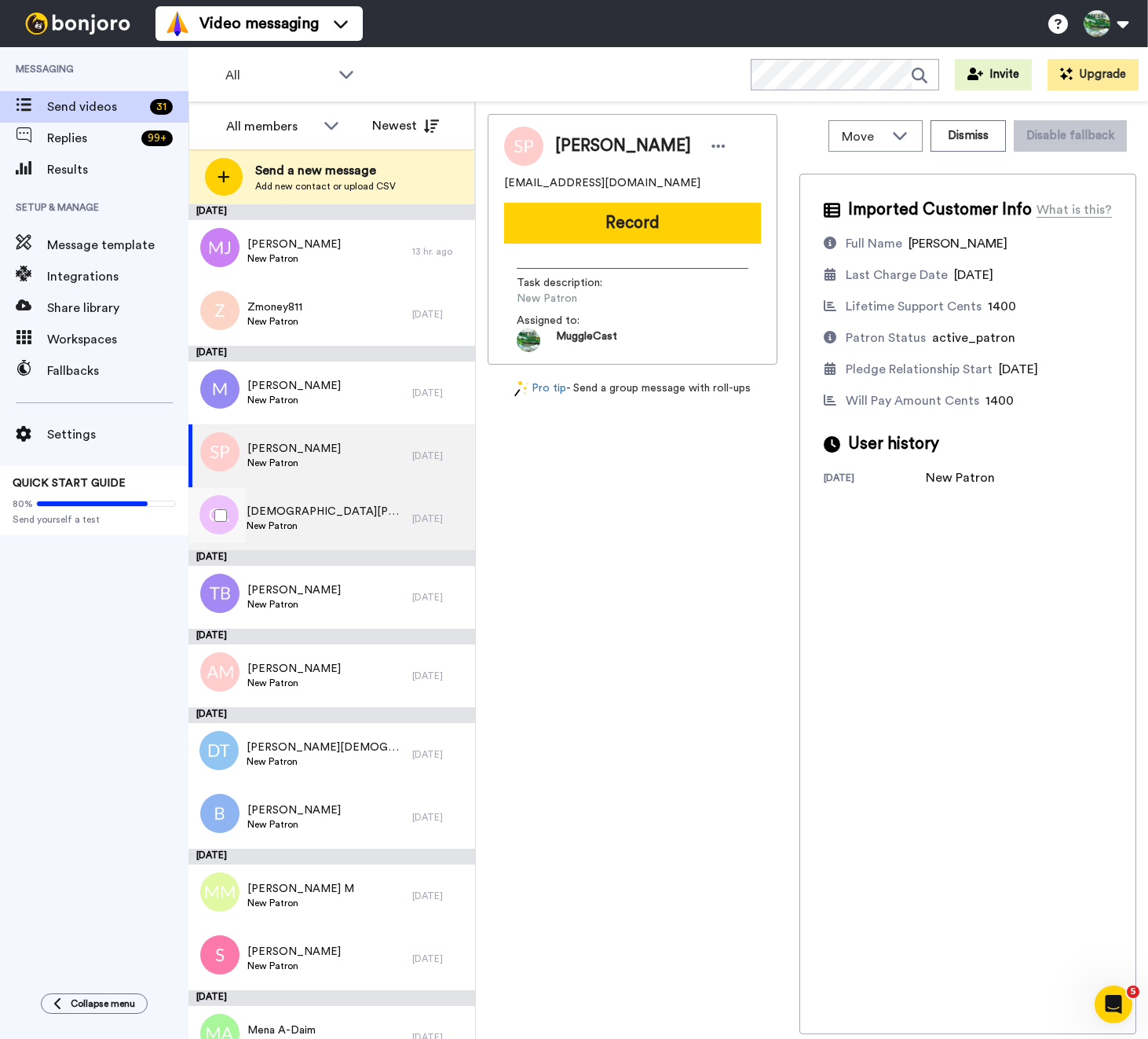
click at [356, 519] on div "[DEMOGRAPHIC_DATA][PERSON_NAME] New Patron" at bounding box center [301, 519] width 224 height 63
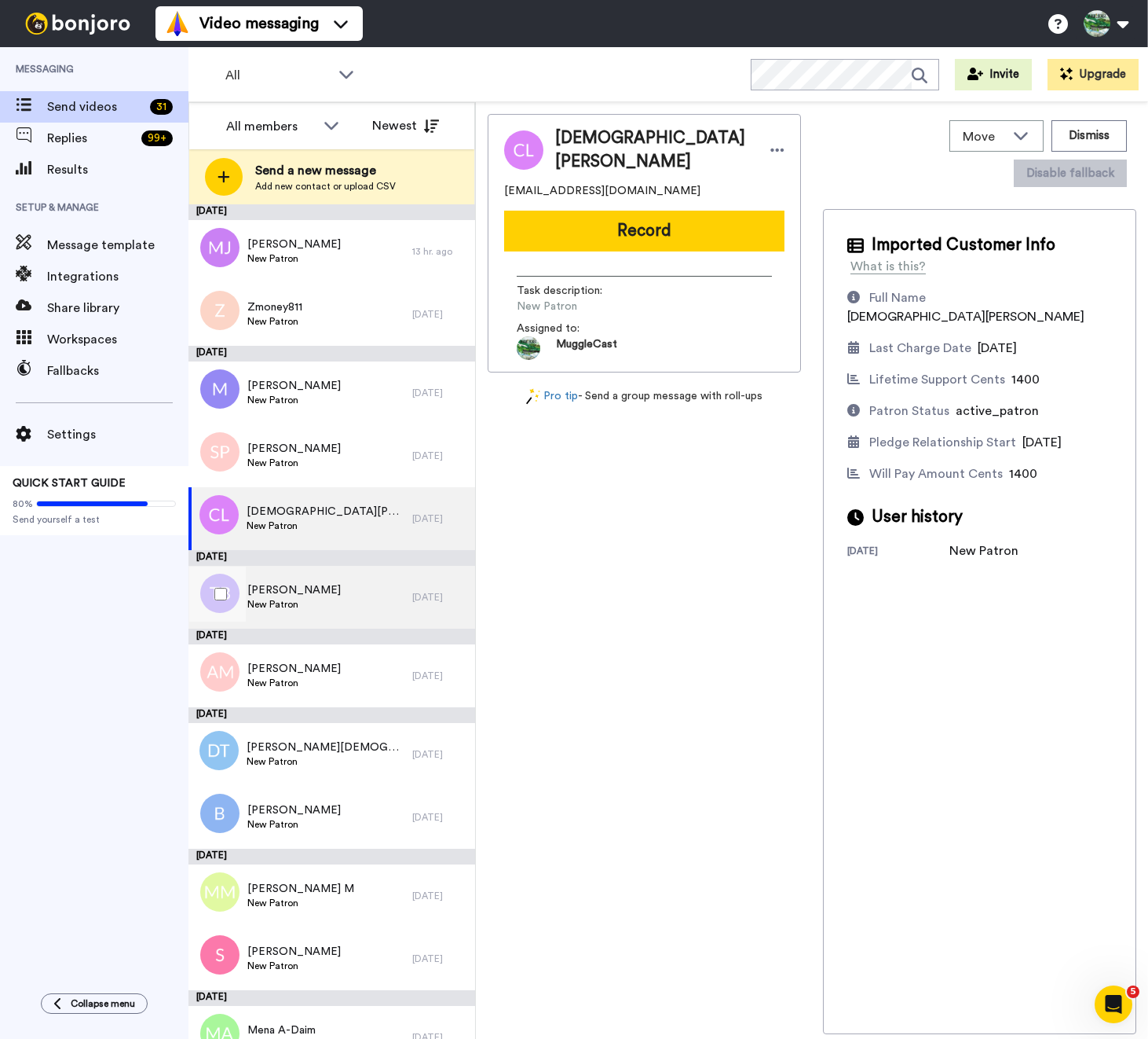
click at [353, 606] on div "[PERSON_NAME] New Patron" at bounding box center [301, 597] width 224 height 63
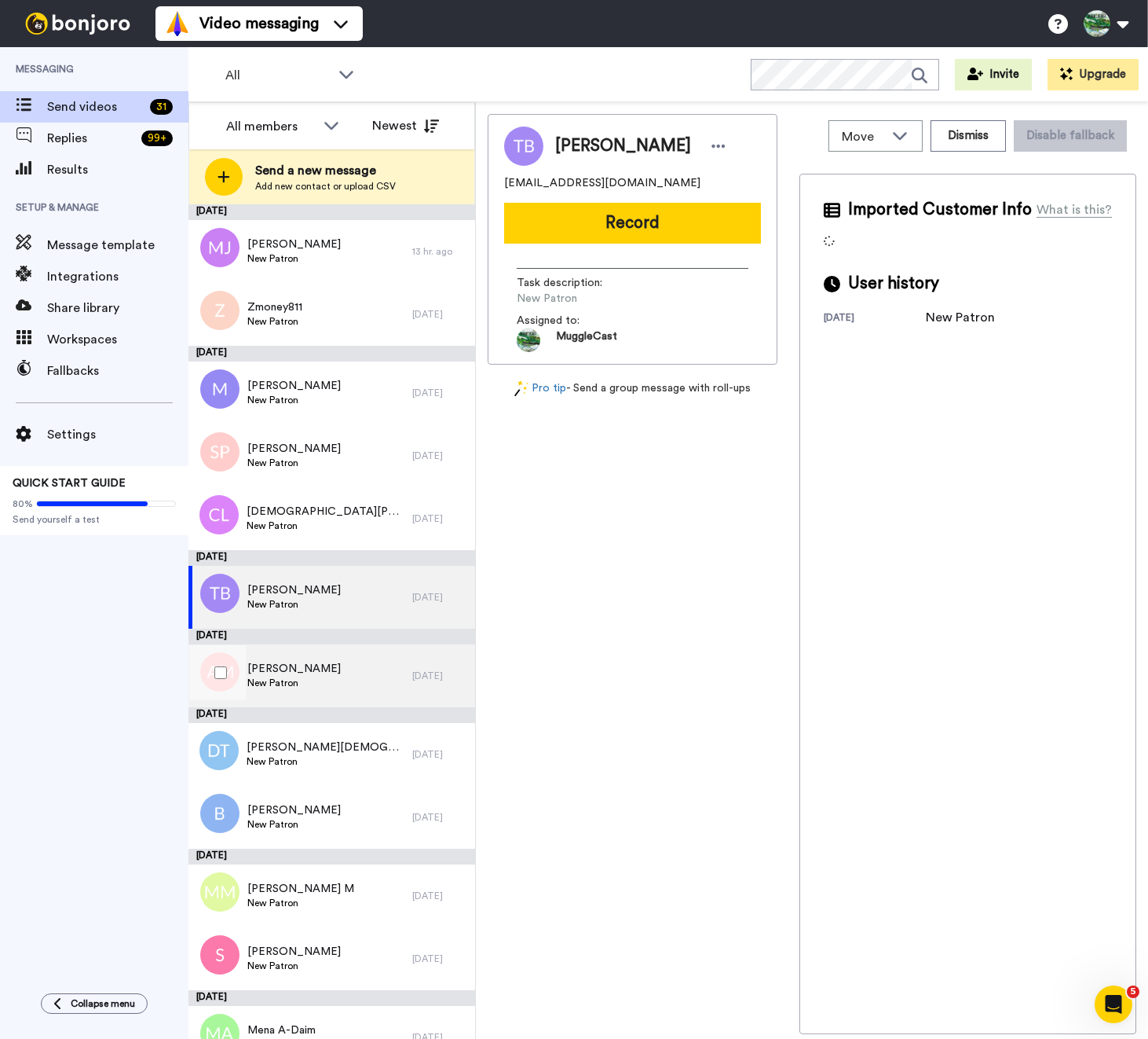
click at [353, 689] on div "[PERSON_NAME] [PERSON_NAME] Patron" at bounding box center [301, 675] width 224 height 63
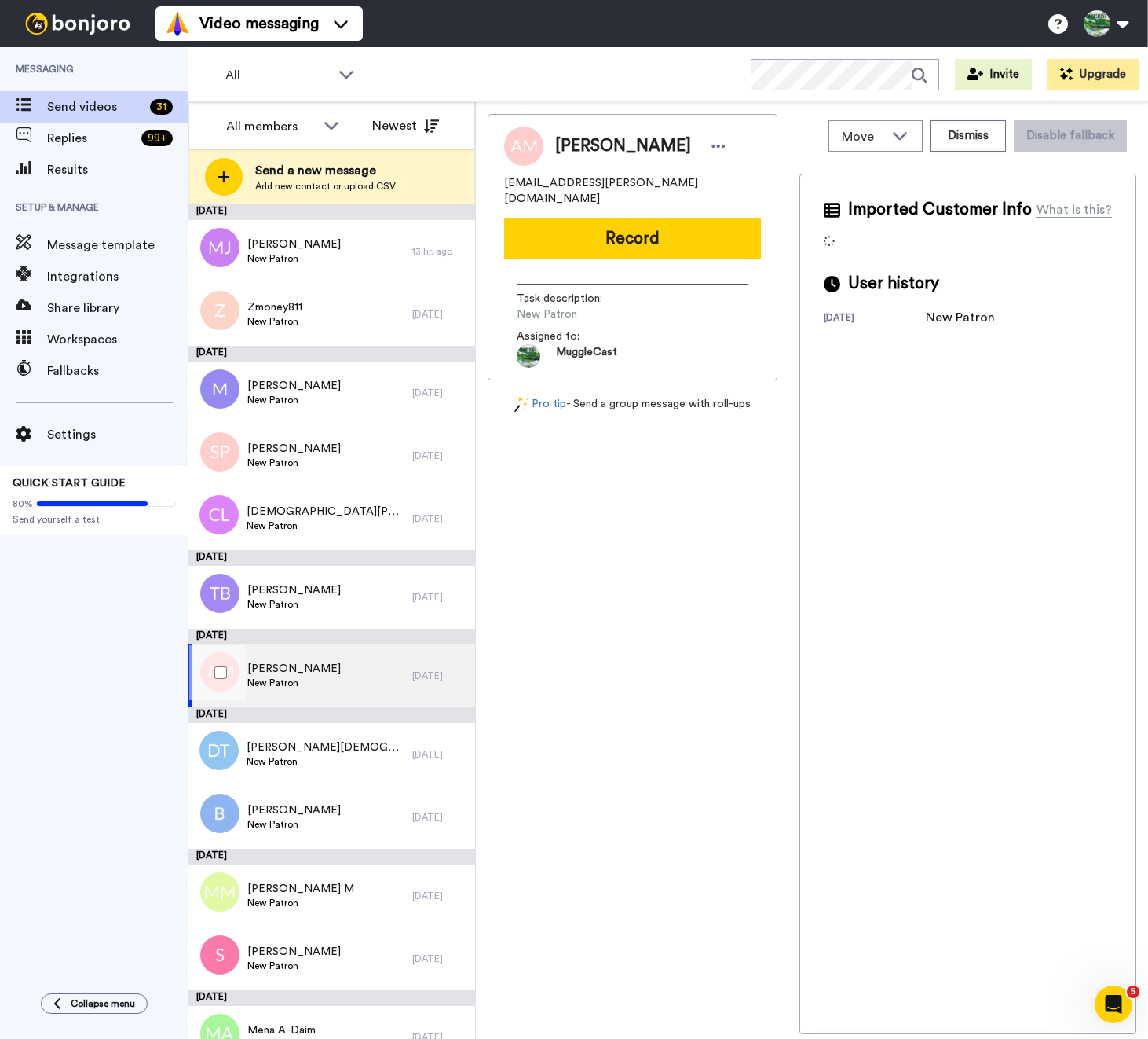
scroll to position [313, 0]
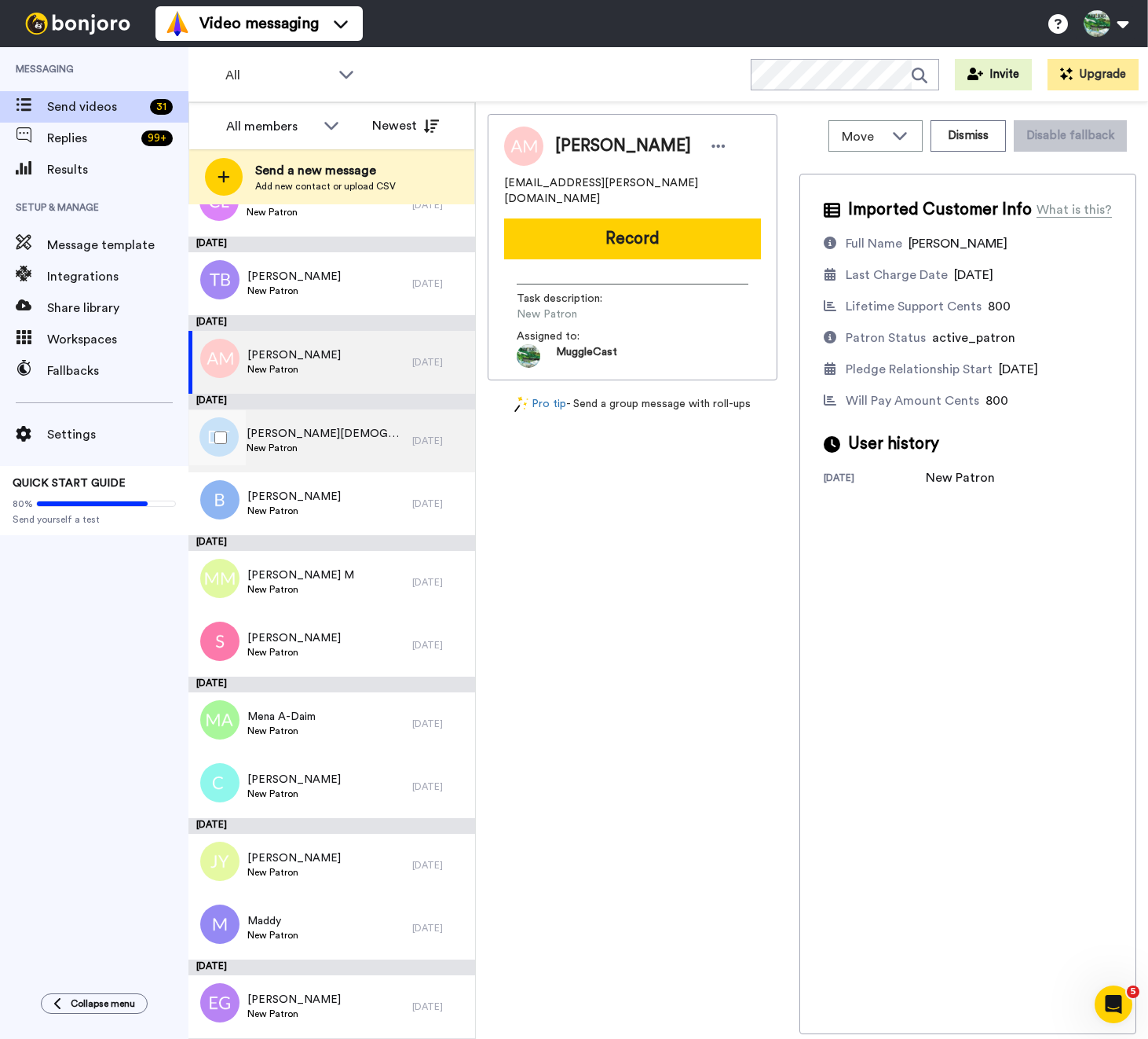
click at [369, 433] on div "[PERSON_NAME][DEMOGRAPHIC_DATA] New Patron" at bounding box center [301, 440] width 224 height 63
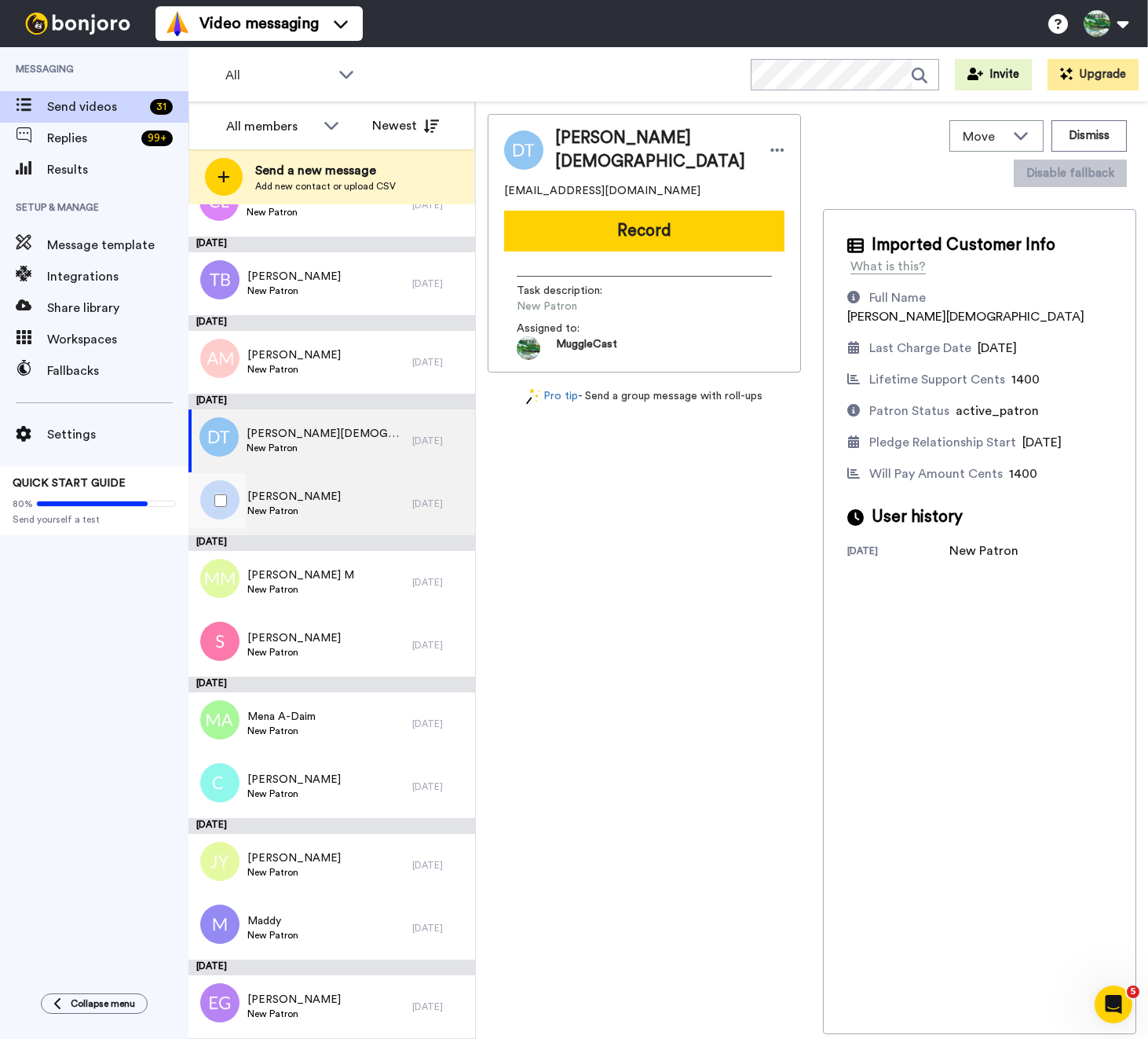
click at [355, 518] on div "[PERSON_NAME] New Patron" at bounding box center [301, 503] width 224 height 63
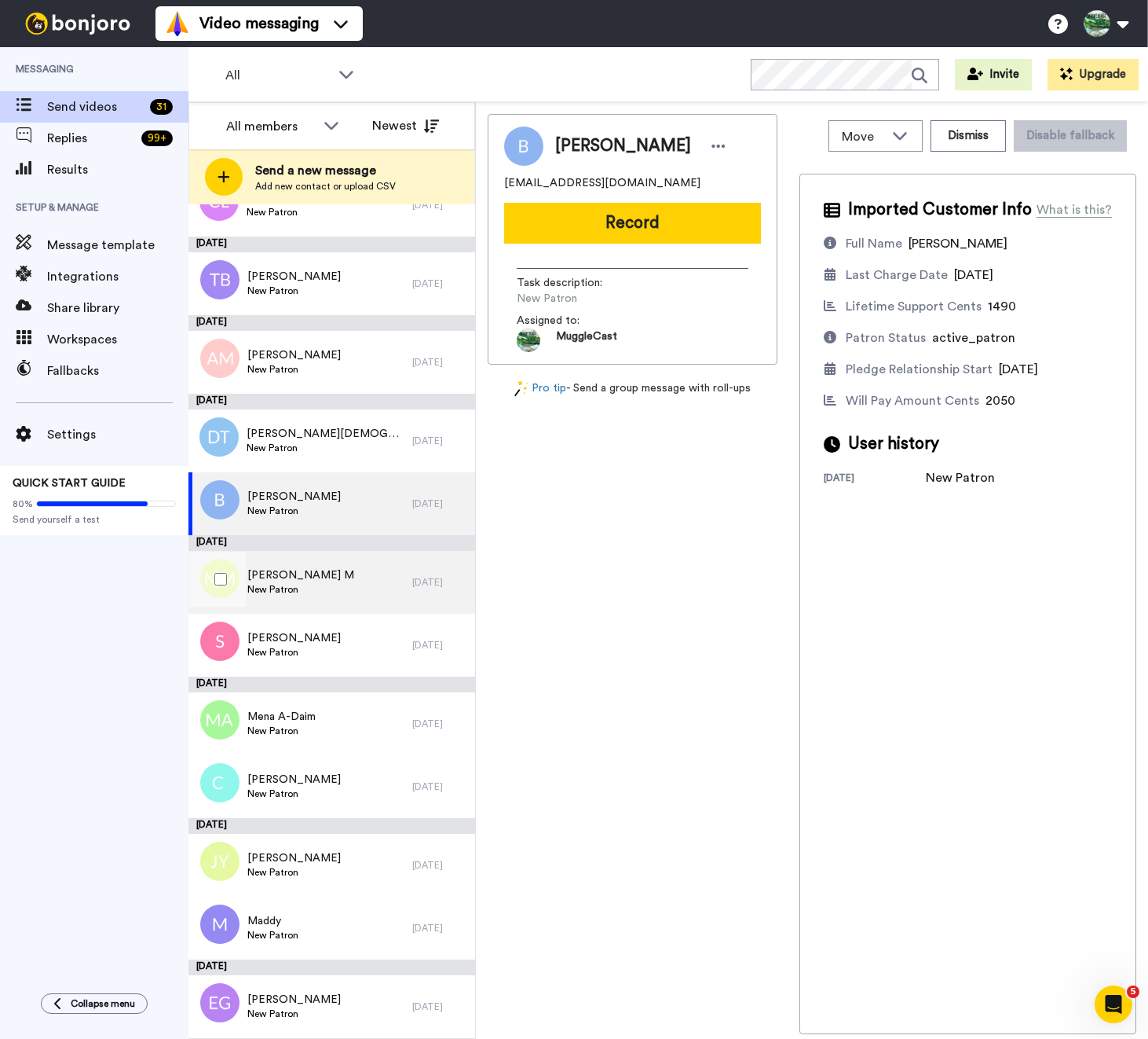
click at [341, 576] on div "[PERSON_NAME] M New Patron" at bounding box center [301, 582] width 224 height 63
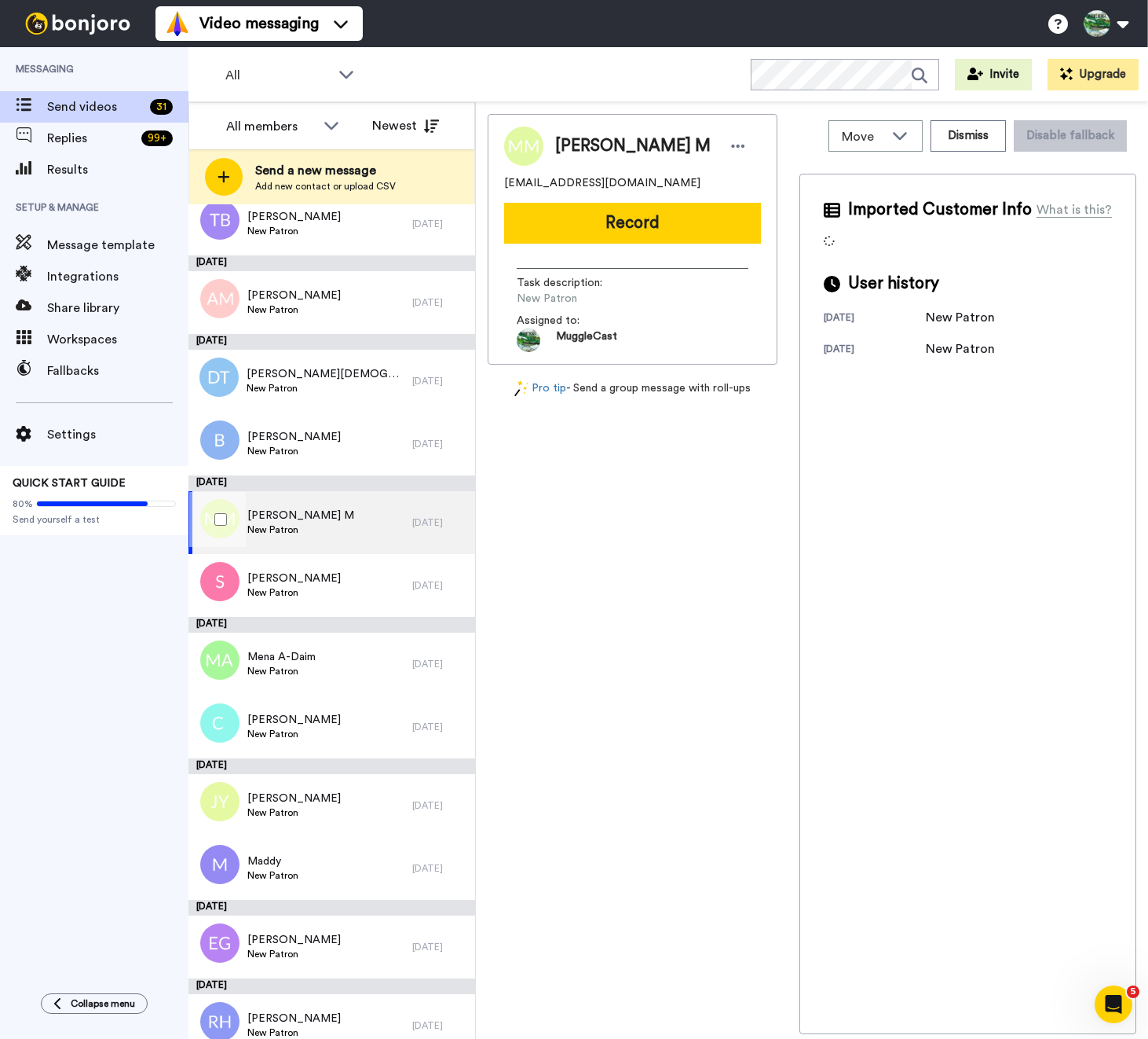
scroll to position [389, 0]
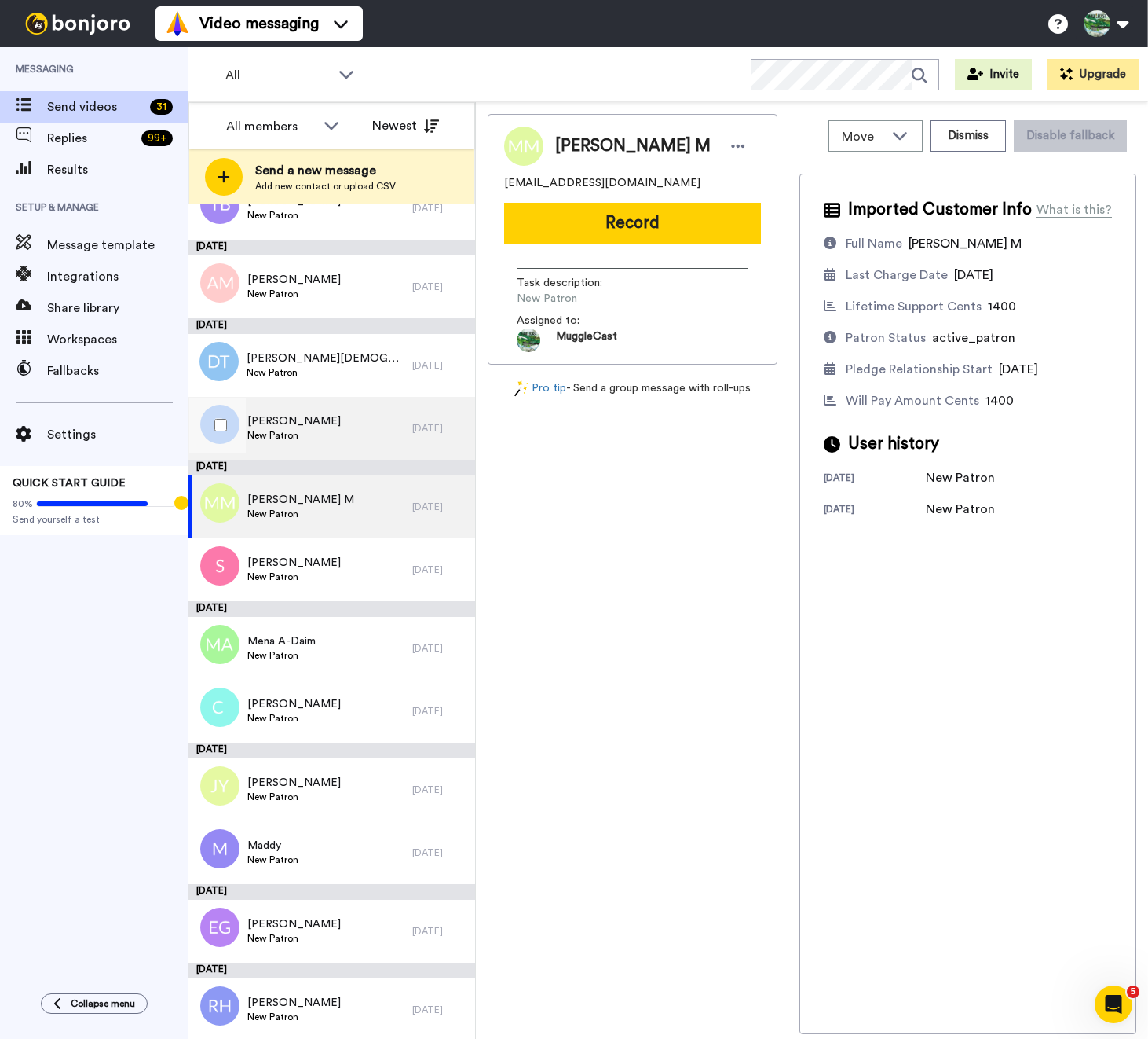
click at [326, 439] on div "[PERSON_NAME] New Patron" at bounding box center [301, 428] width 224 height 63
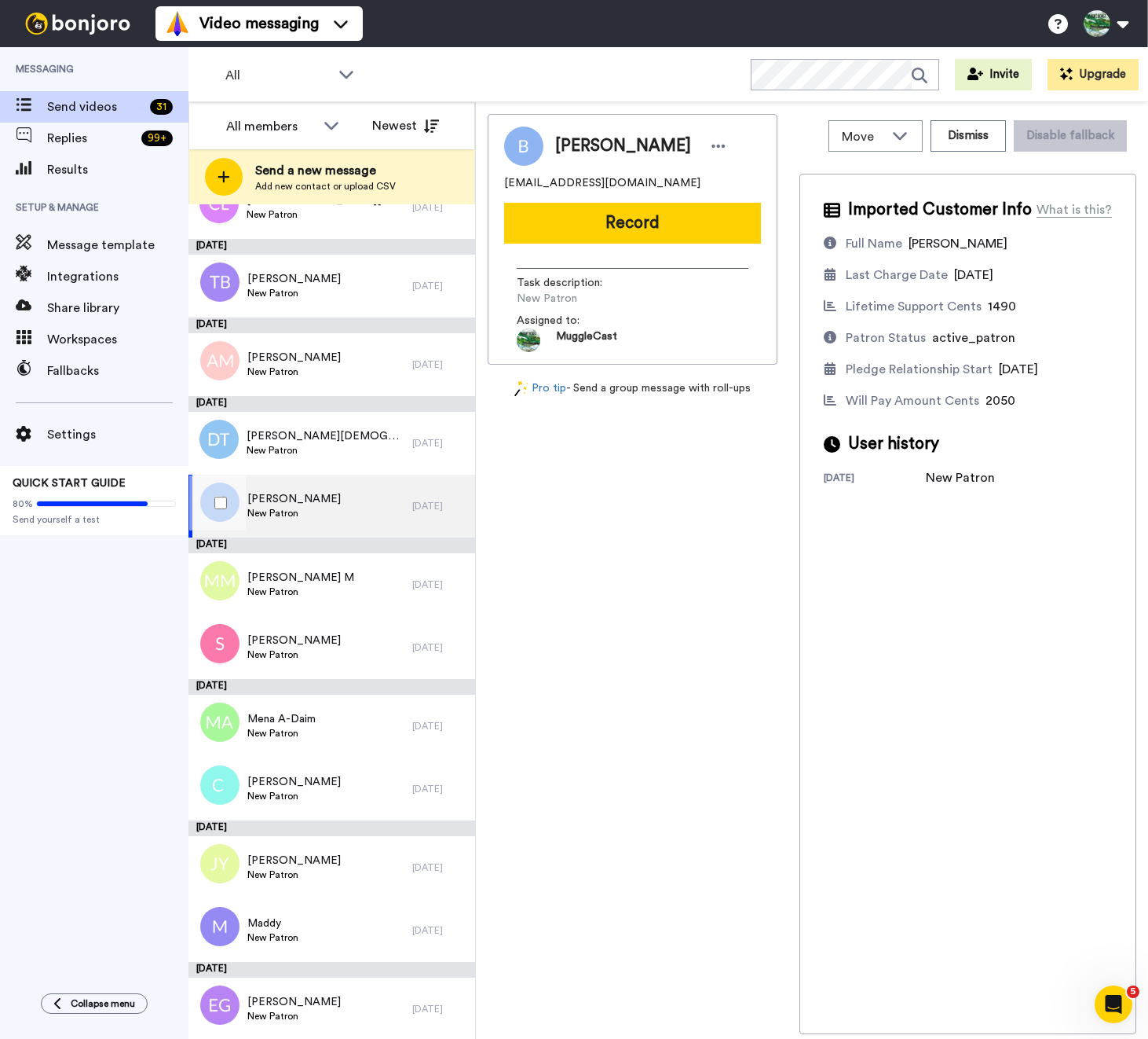
scroll to position [303, 0]
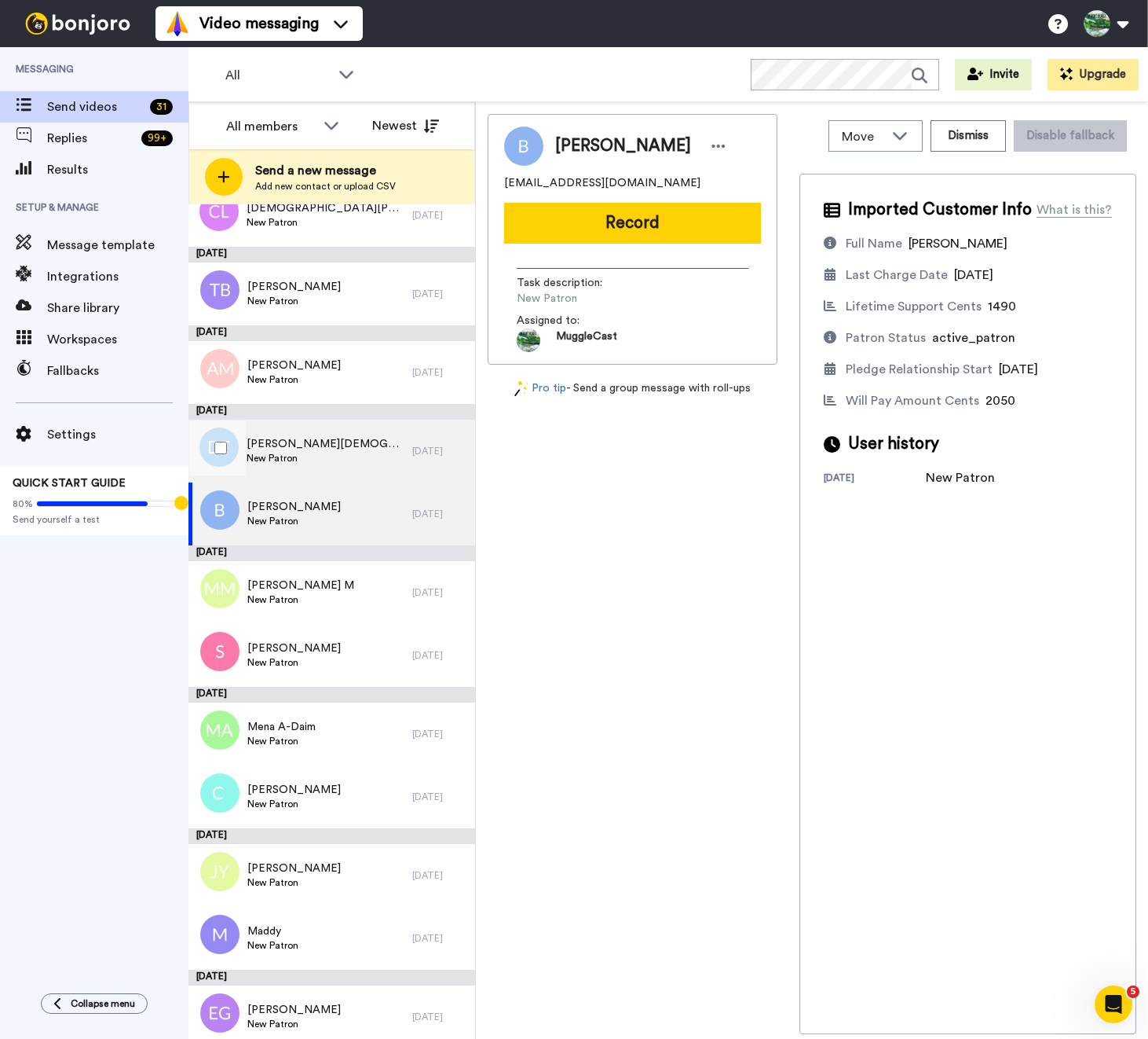
click at [337, 443] on div "[PERSON_NAME][DEMOGRAPHIC_DATA] New Patron" at bounding box center [301, 451] width 224 height 63
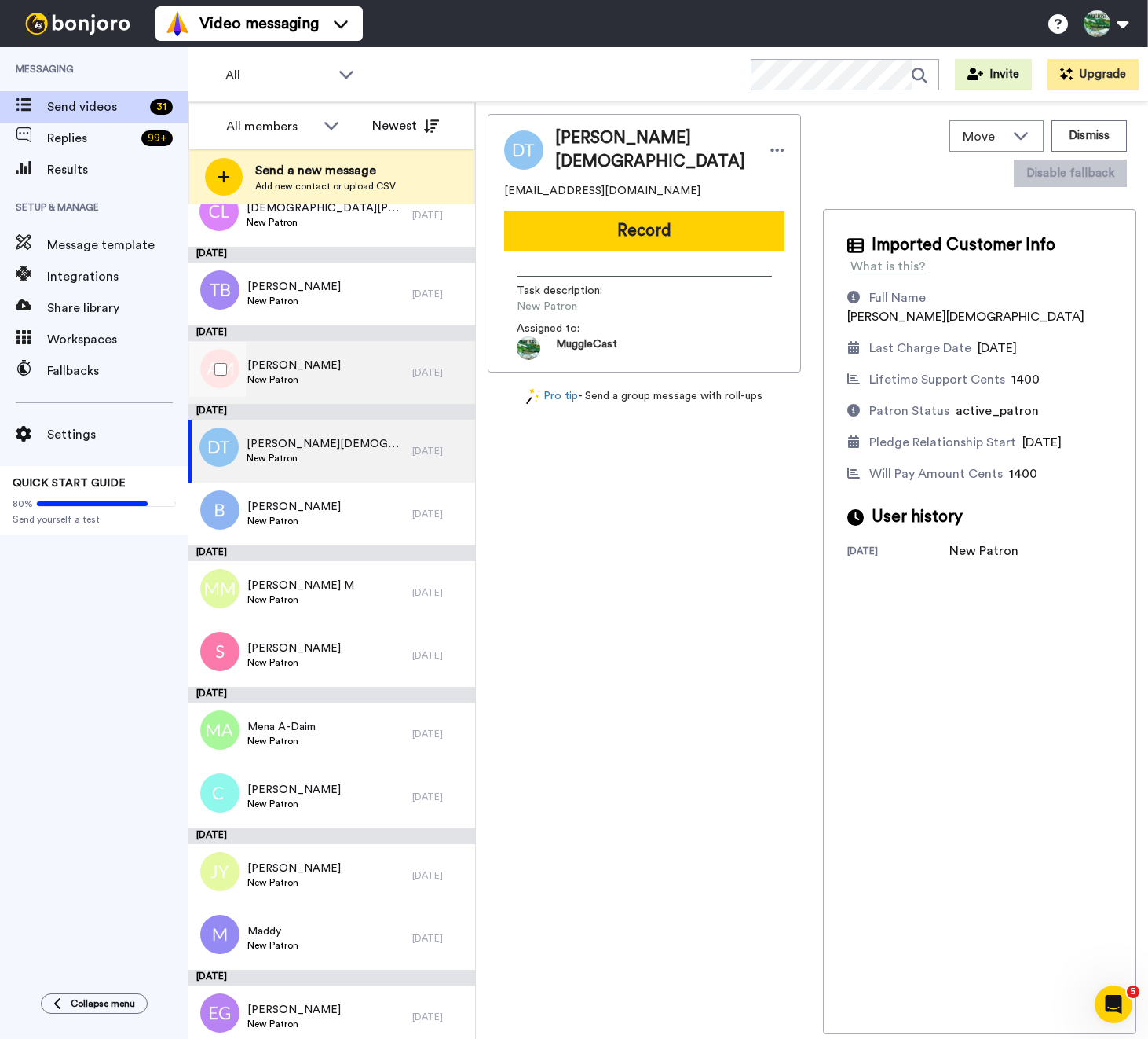
scroll to position [416, 0]
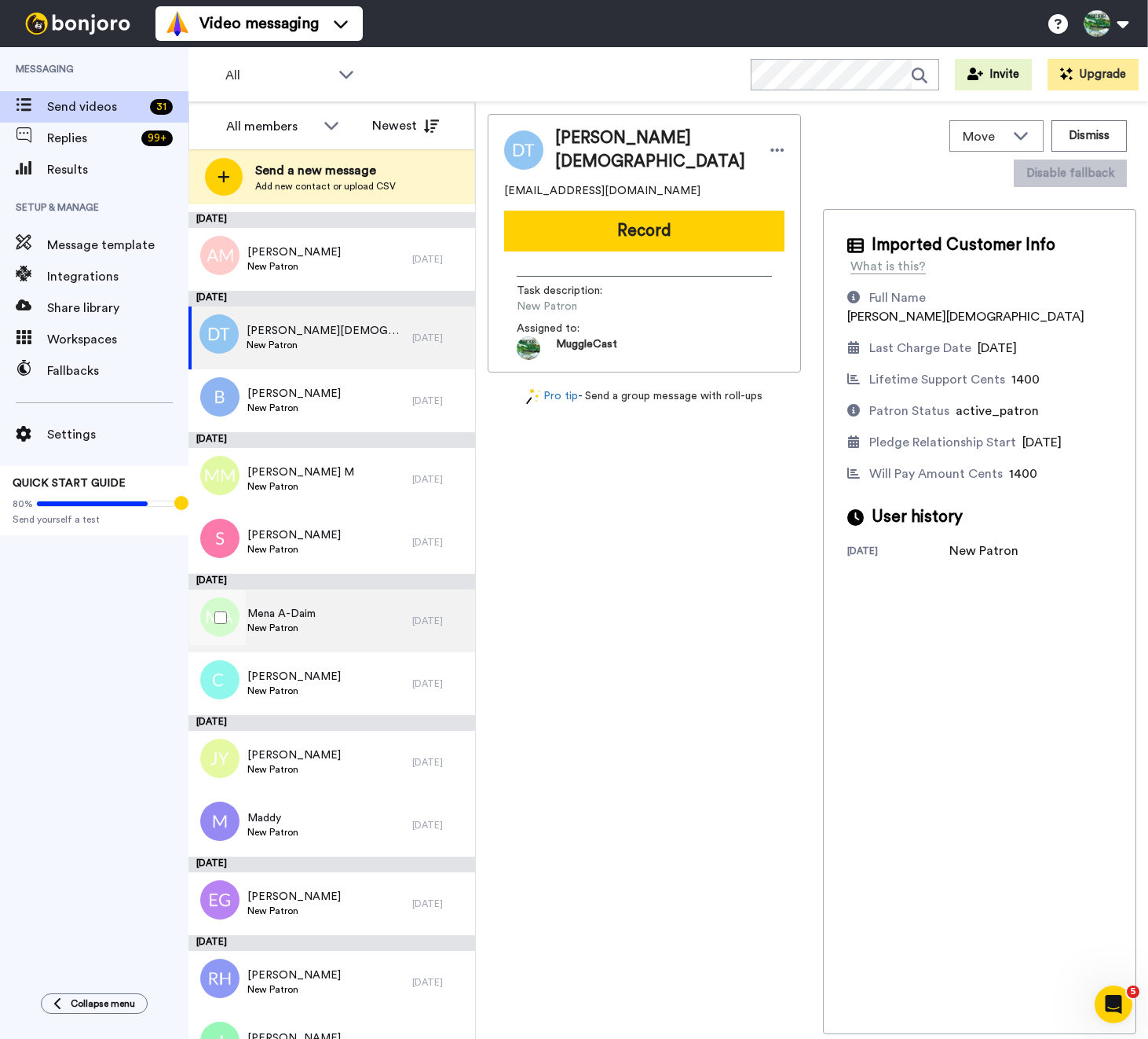
click at [350, 602] on div "Mena A-Daim New Patron" at bounding box center [301, 620] width 224 height 63
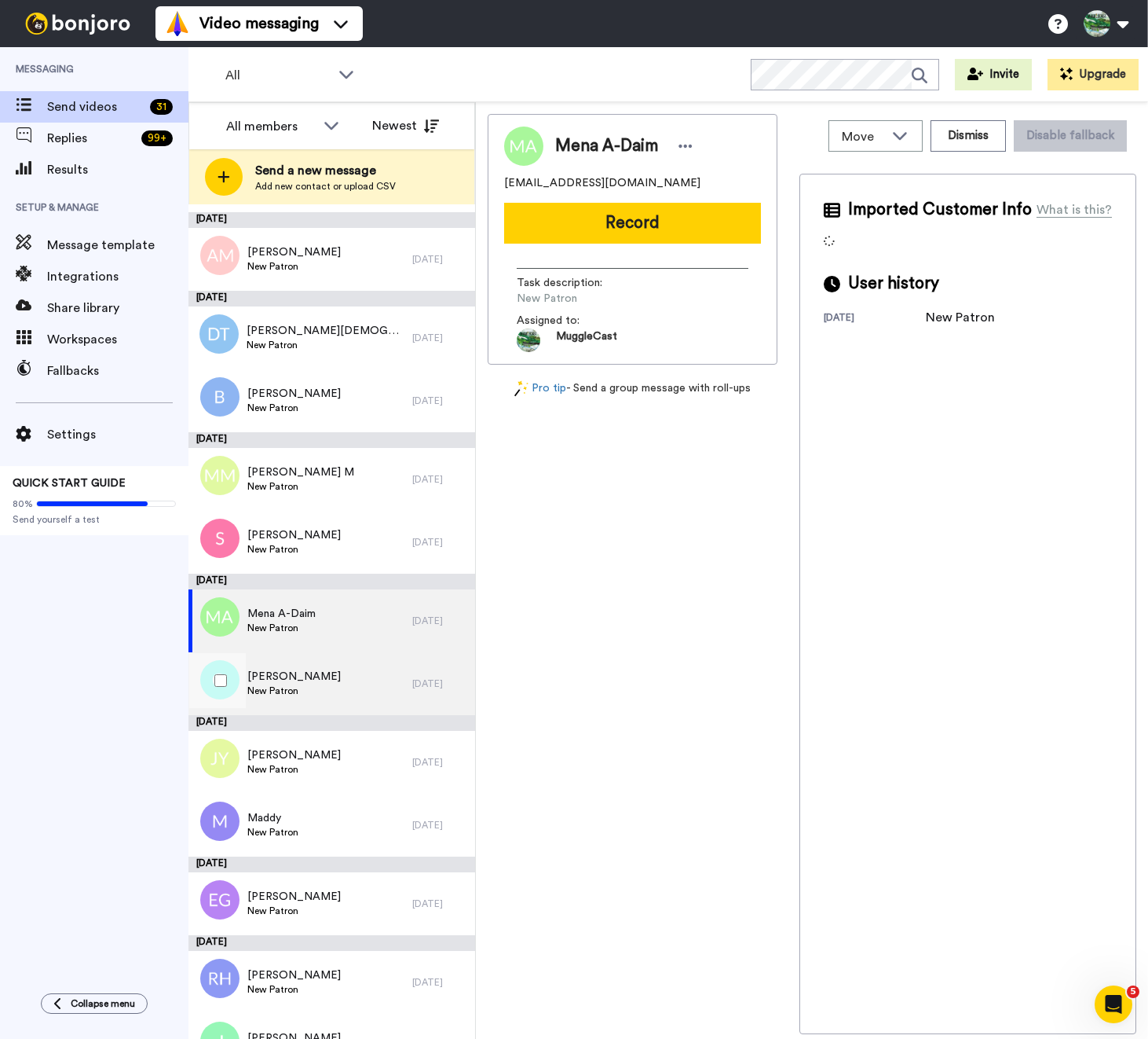
click at [359, 689] on div "[PERSON_NAME] New Patron" at bounding box center [301, 683] width 224 height 63
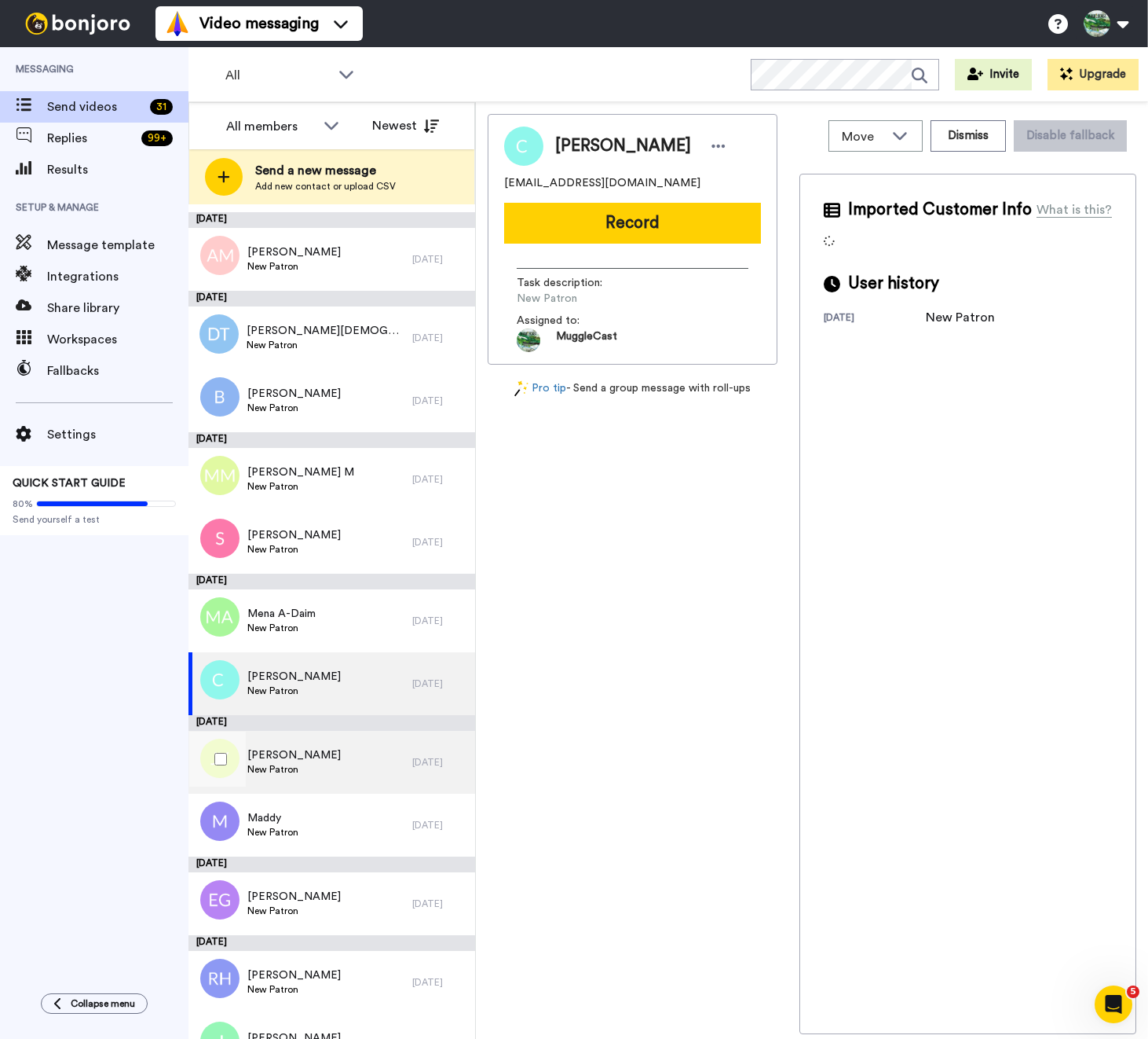
click at [362, 764] on div "[PERSON_NAME] New Patron" at bounding box center [301, 761] width 224 height 63
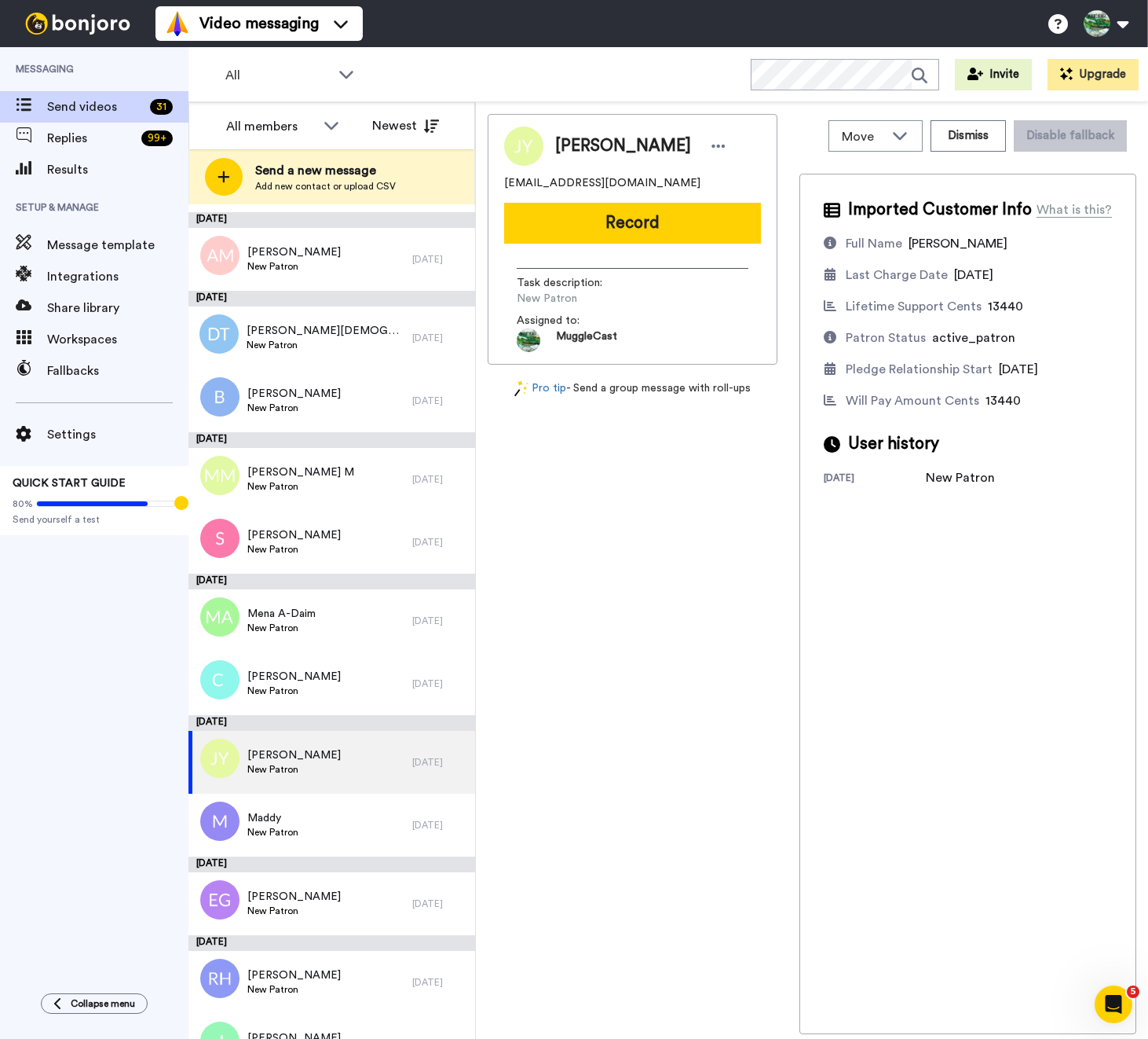
click at [669, 67] on div "All WORKSPACES View all All Default MuggleCast Patrons + Add a new workspace In…" at bounding box center [668, 75] width 959 height 55
